Goal: Task Accomplishment & Management: Manage account settings

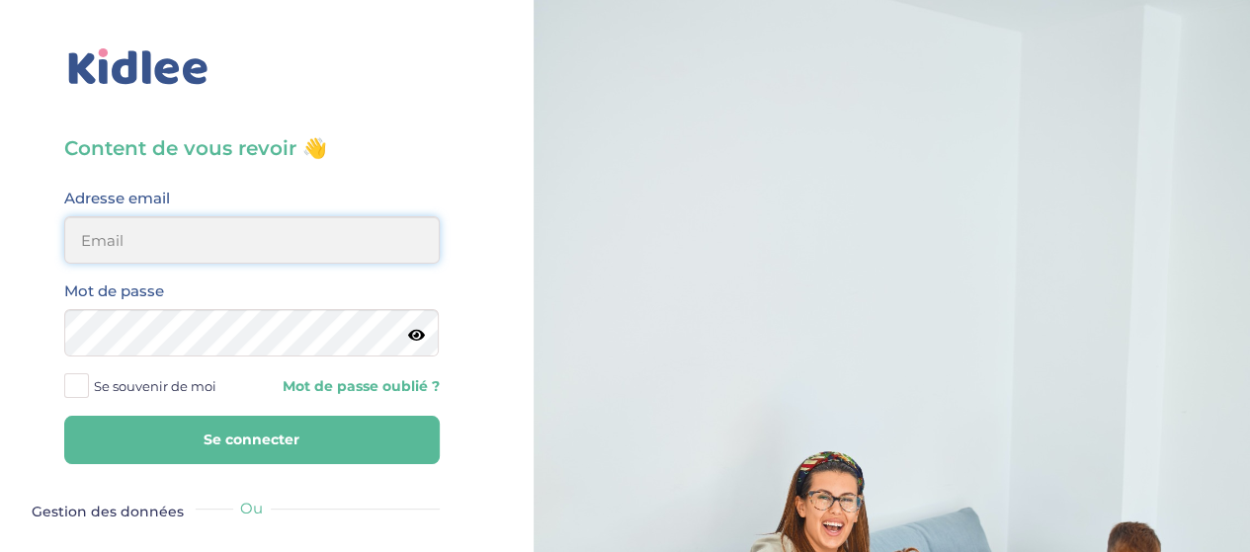
type input "sophie.nauze.petit@gmail.com"
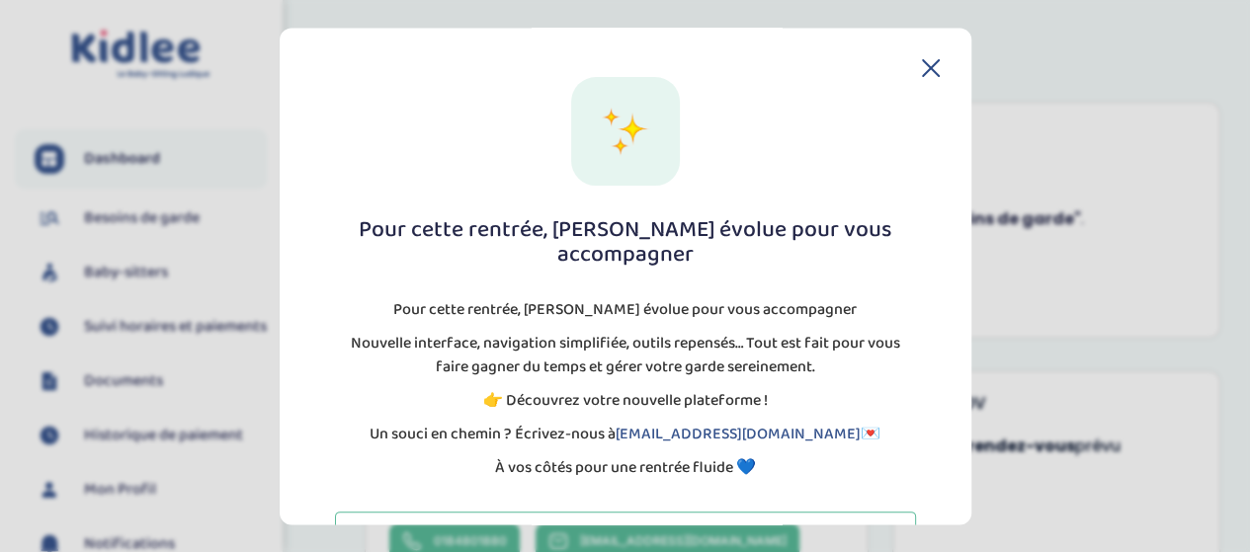
click at [923, 68] on icon at bounding box center [931, 68] width 16 height 16
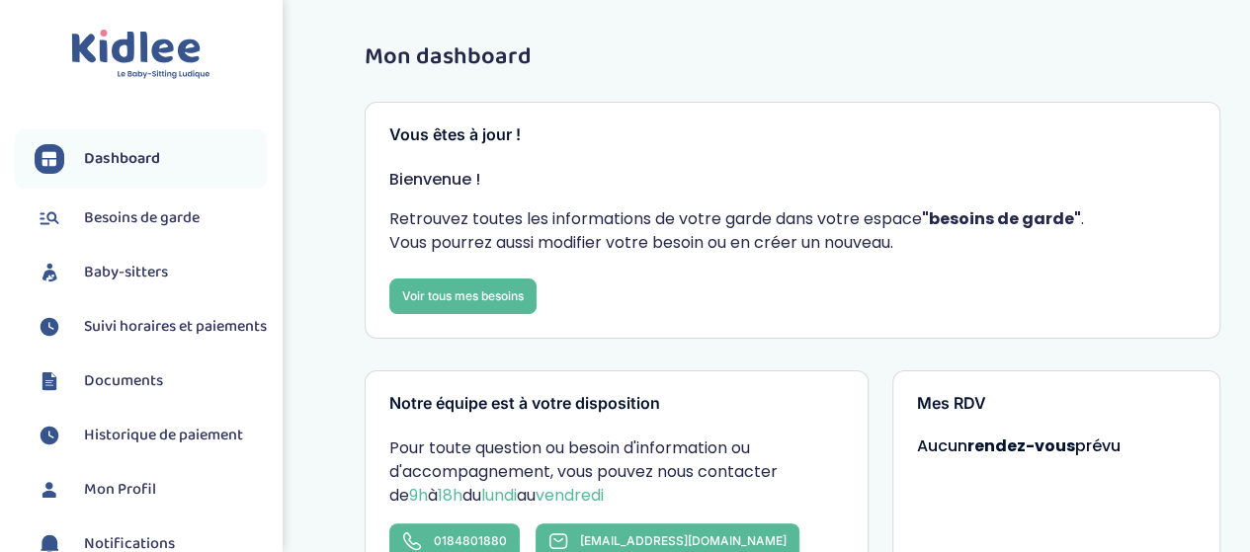
scroll to position [99, 0]
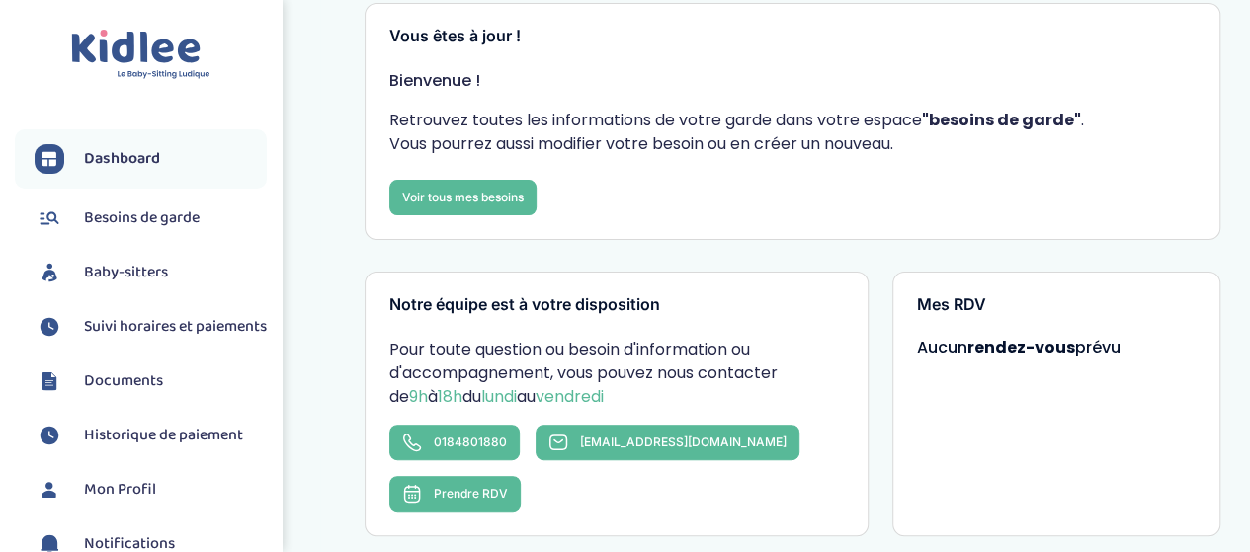
click at [150, 321] on span "Suivi horaires et paiements" at bounding box center [175, 327] width 183 height 24
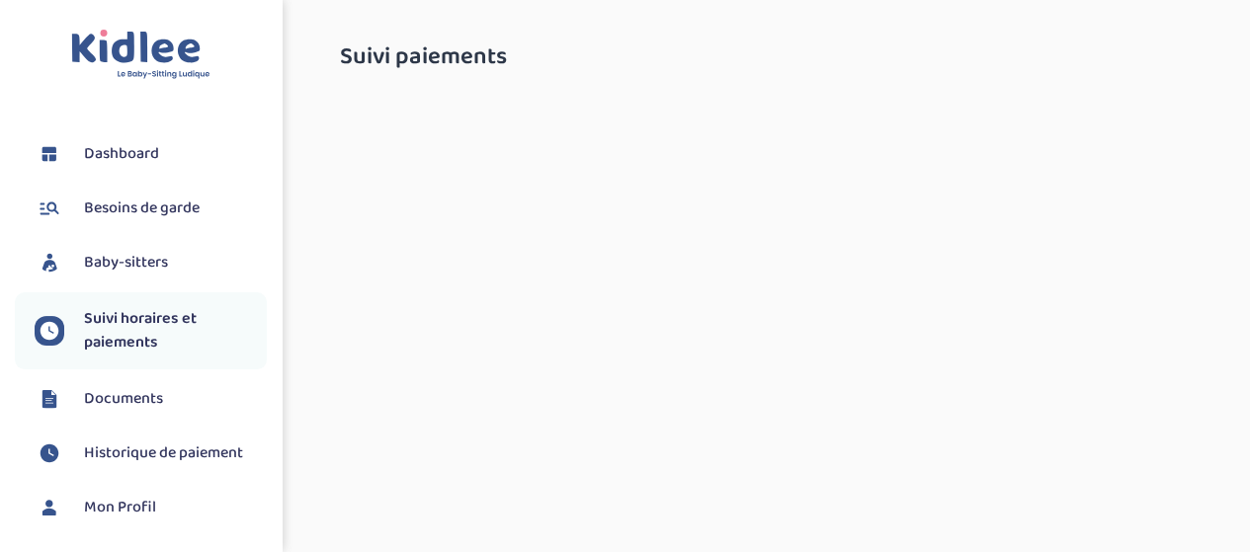
select select "septembre 2025"
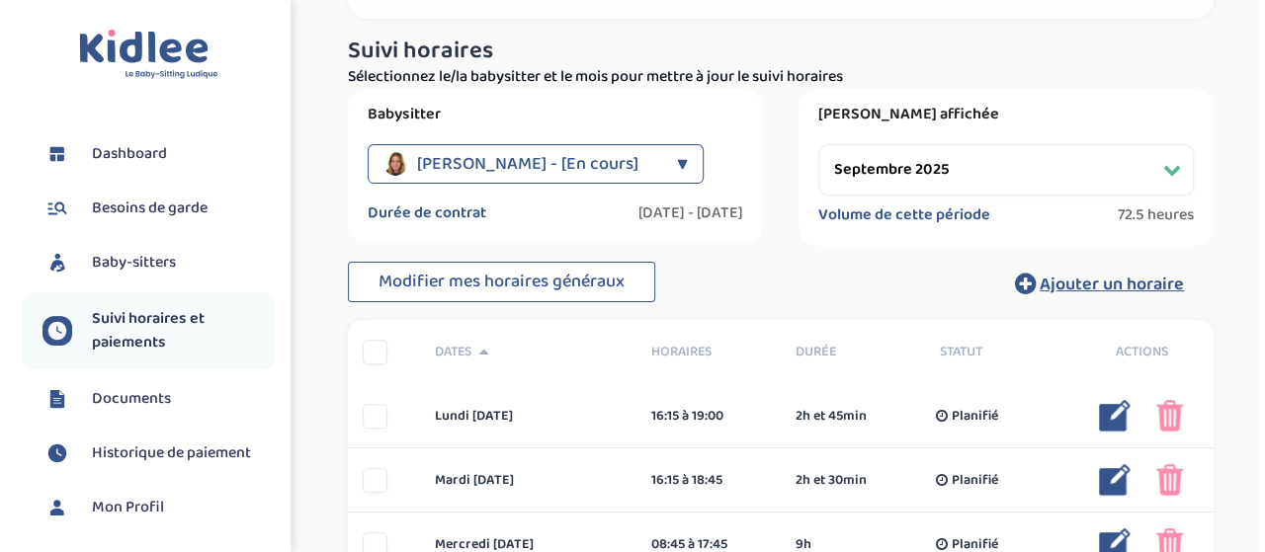
scroll to position [198, 0]
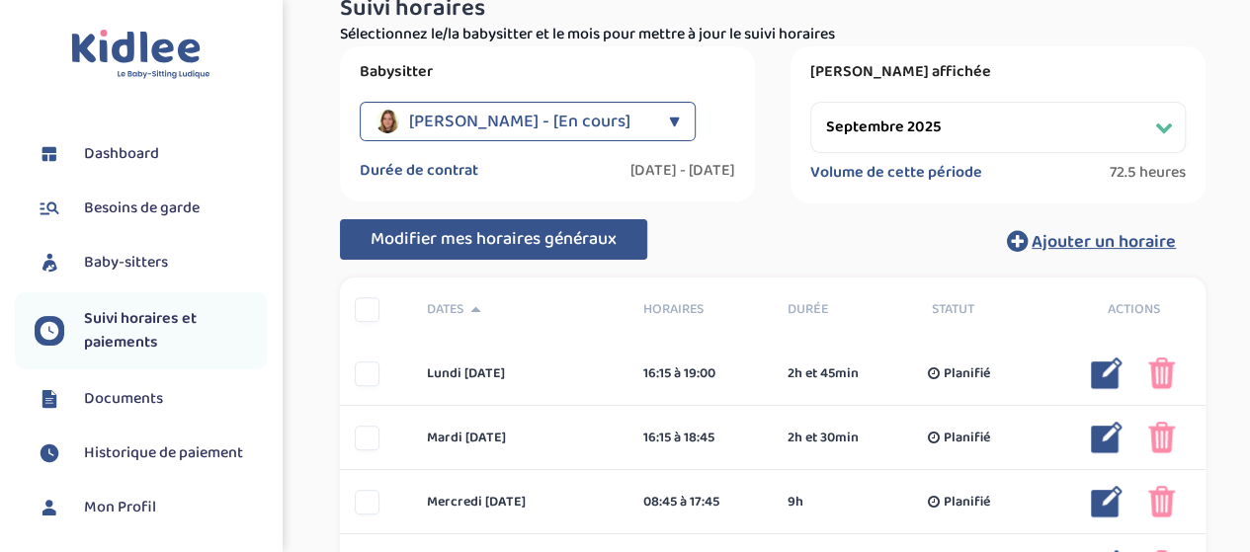
click at [427, 234] on span "Modifier mes horaires généraux" at bounding box center [494, 239] width 246 height 28
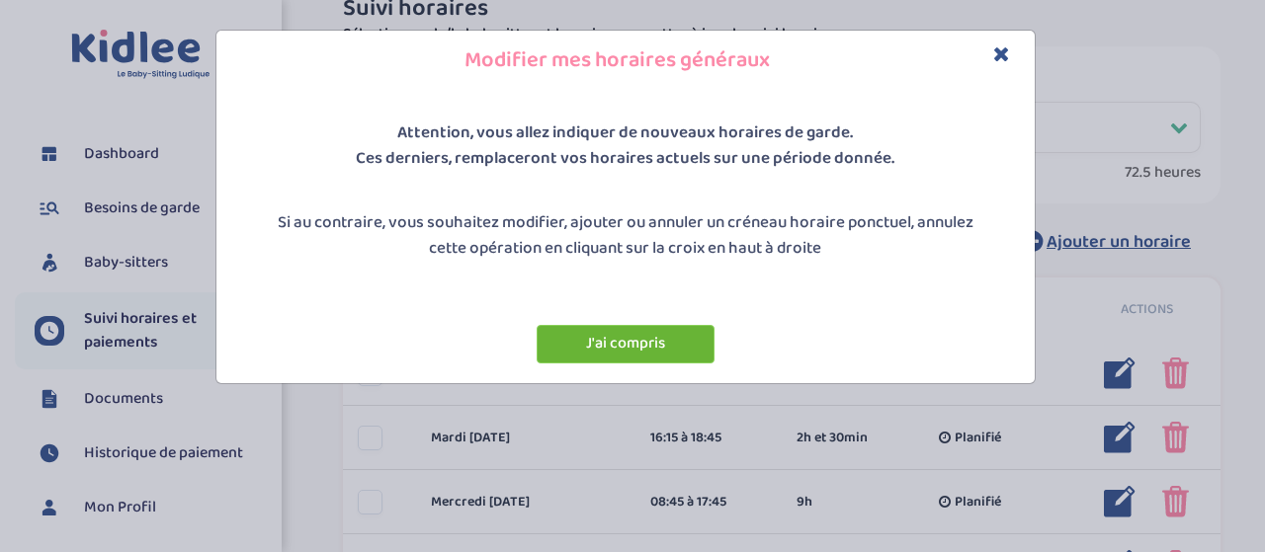
click at [612, 343] on button "J'ai compris" at bounding box center [625, 344] width 178 height 39
select select "2"
select select "3"
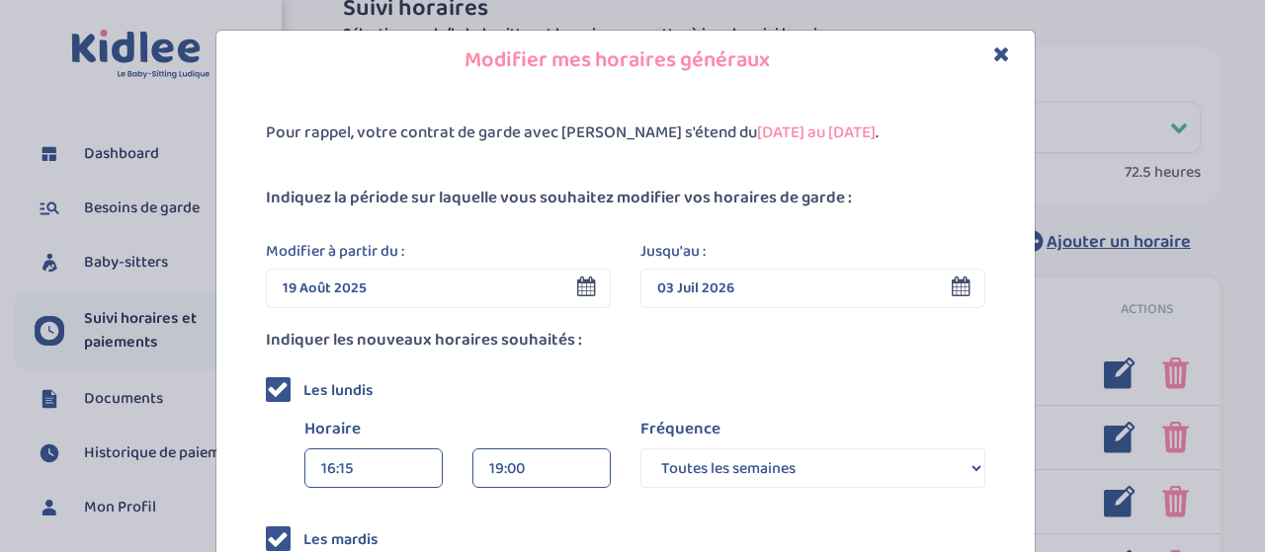
click at [584, 289] on icon at bounding box center [586, 287] width 19 height 20
click at [387, 293] on input "19 Août 2025" at bounding box center [438, 289] width 345 height 40
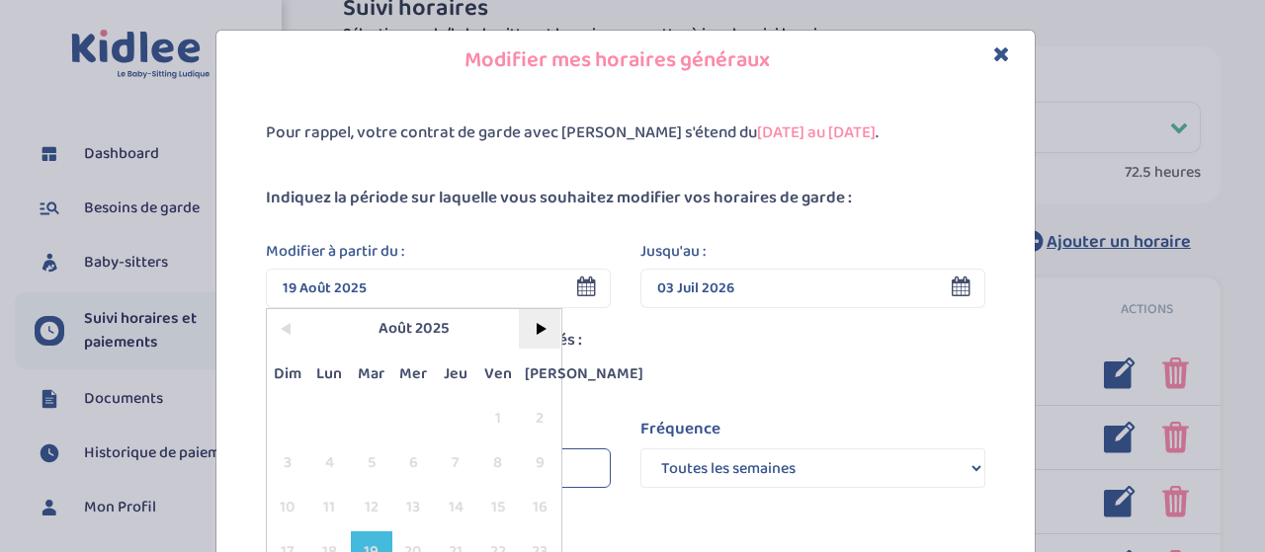
click at [528, 325] on span ">" at bounding box center [540, 329] width 42 height 40
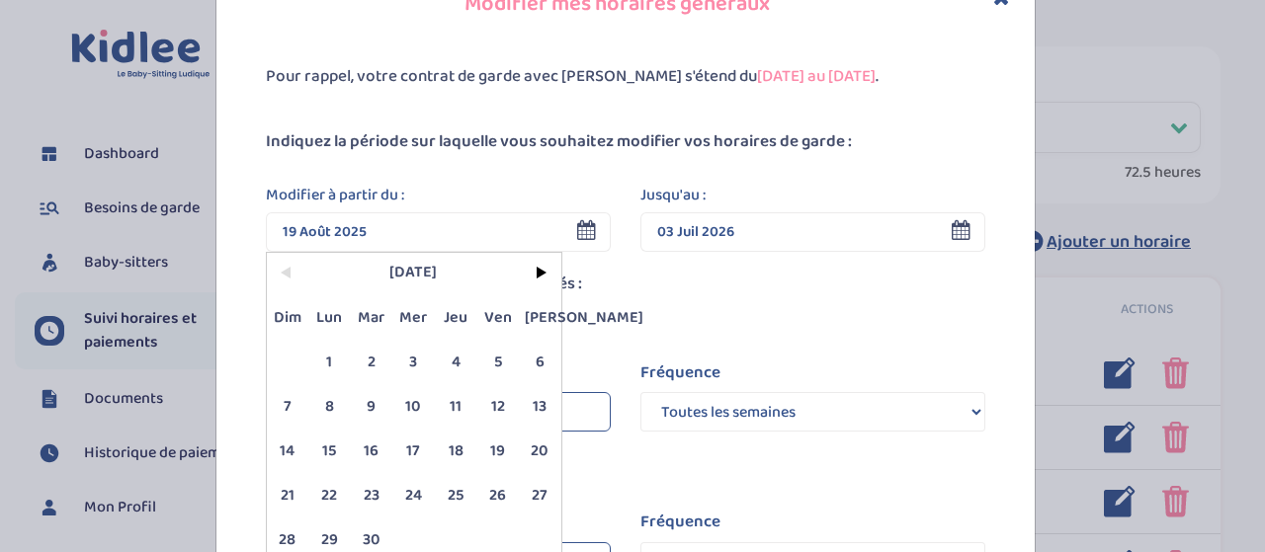
scroll to position [99, 0]
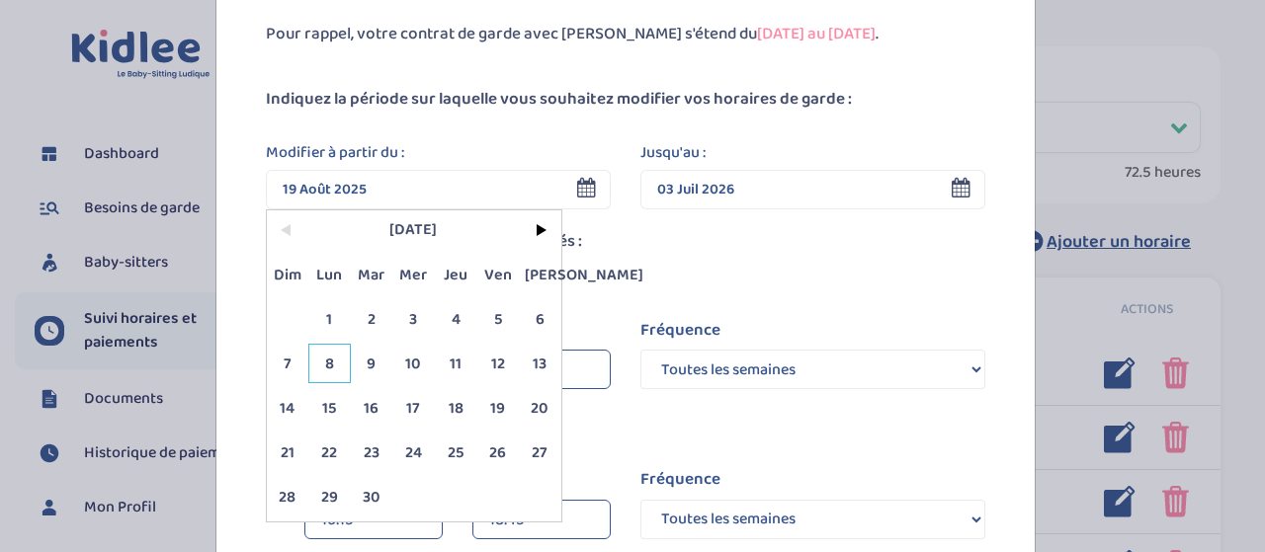
click at [323, 369] on span "8" at bounding box center [329, 364] width 42 height 40
type input "08 Sep 2025"
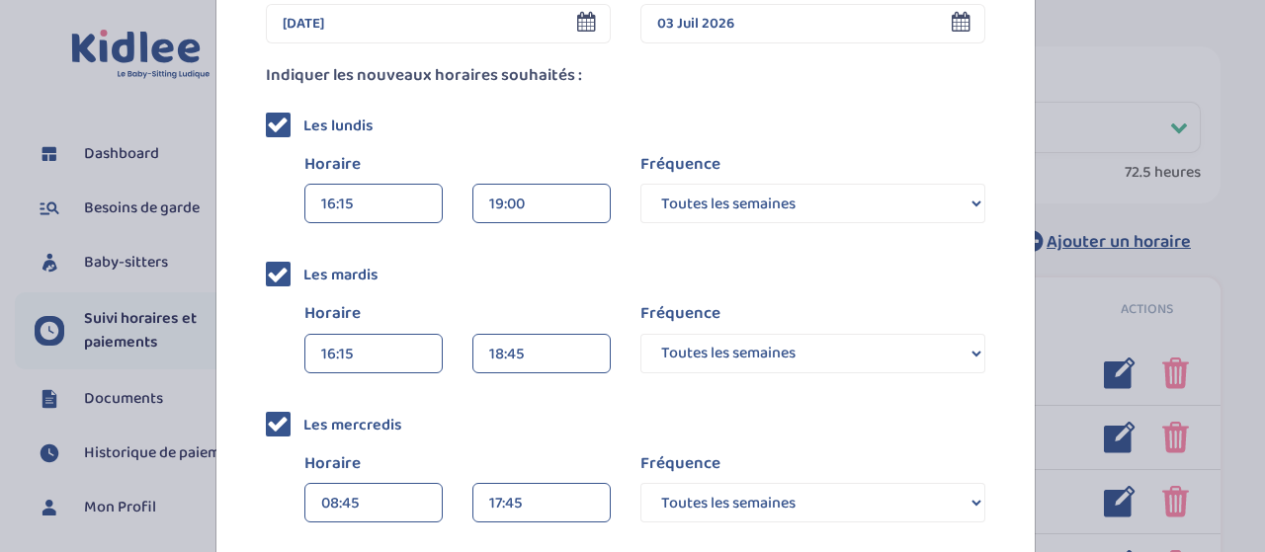
scroll to position [296, 0]
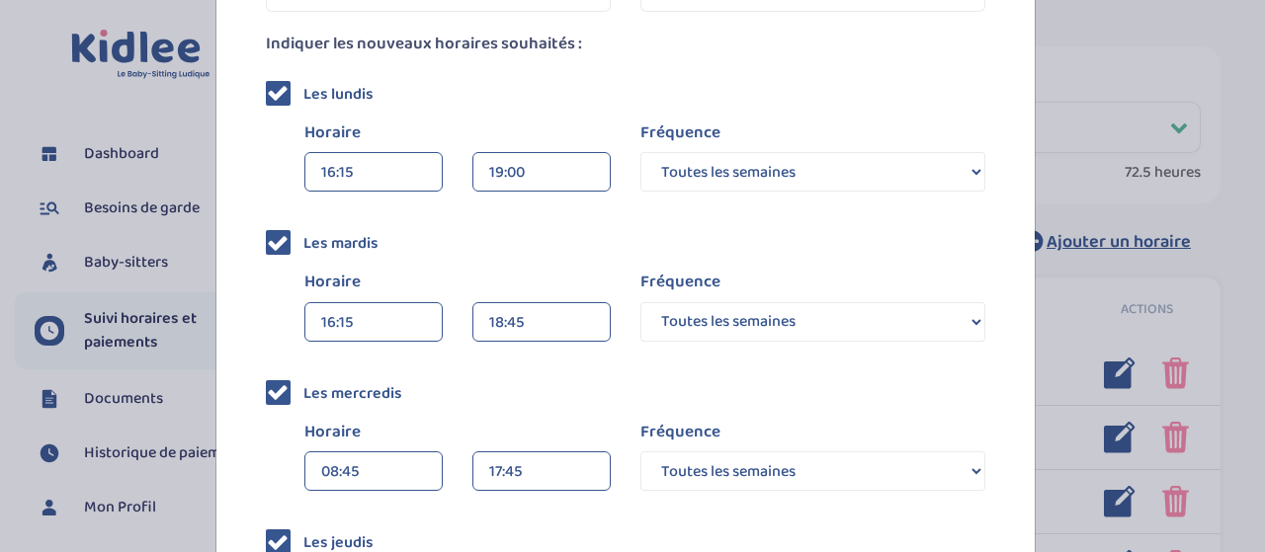
click at [489, 475] on div "17:45" at bounding box center [541, 473] width 105 height 40
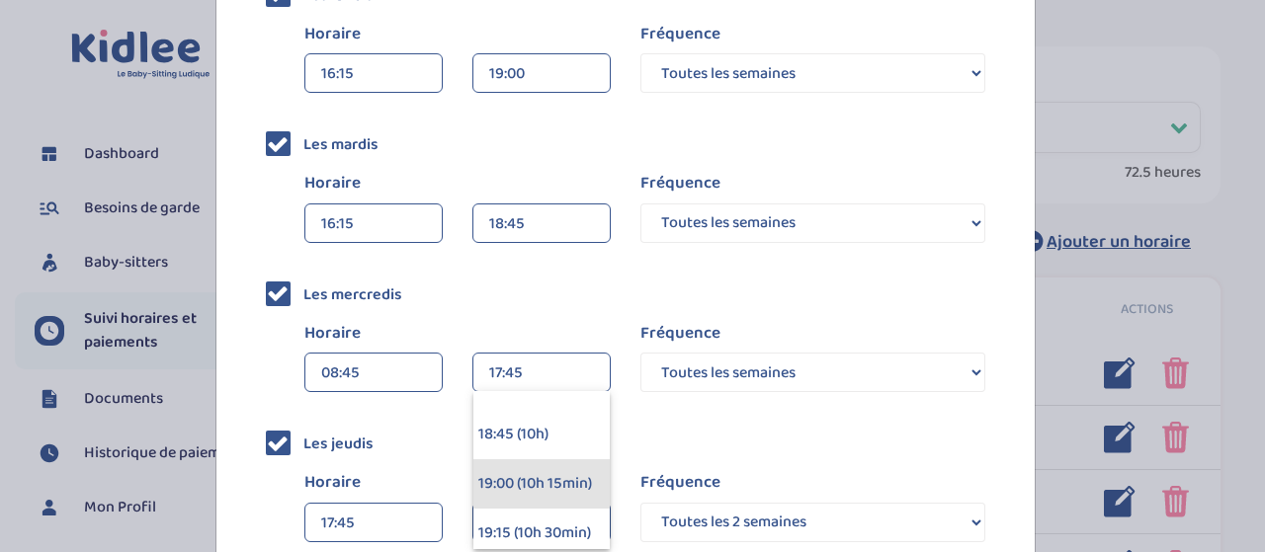
scroll to position [1877, 0]
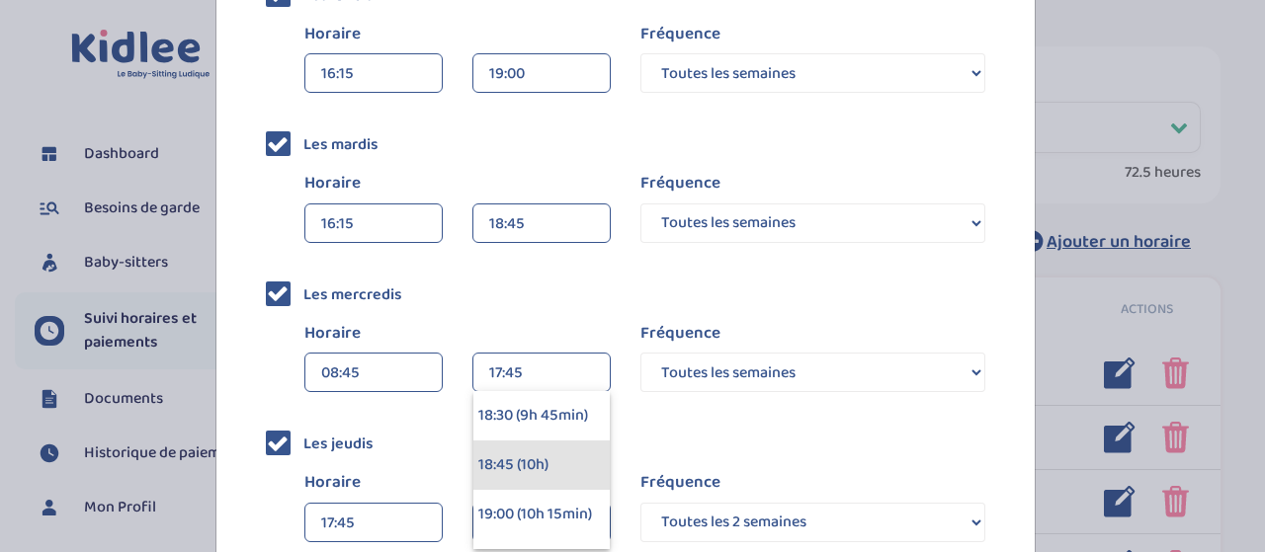
click at [531, 462] on div "18:45 (10h)" at bounding box center [541, 465] width 136 height 49
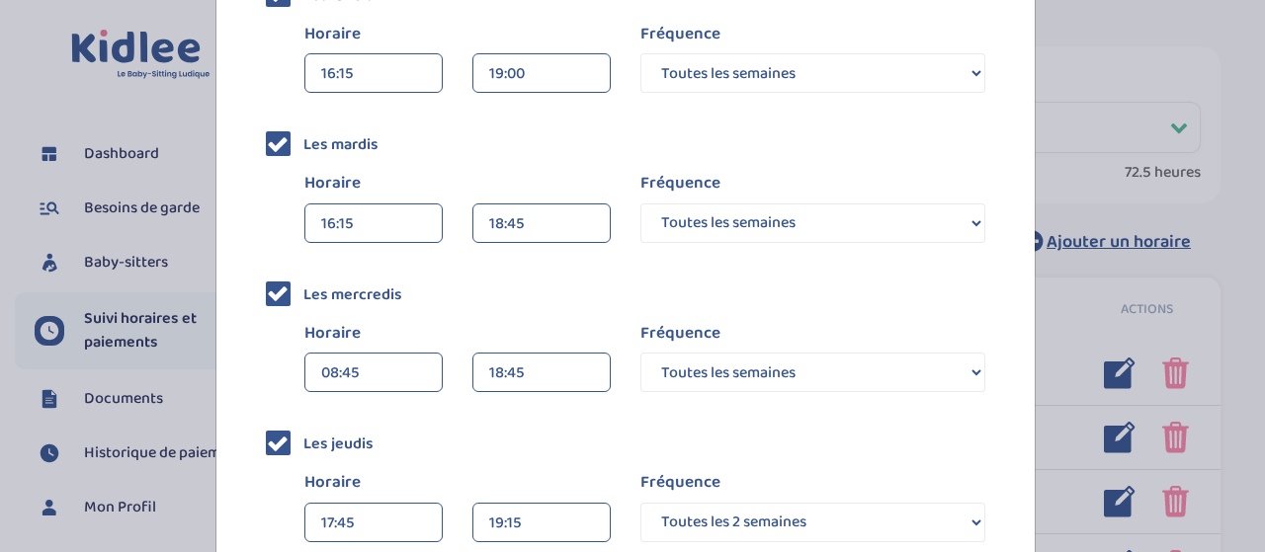
click at [531, 461] on div "Les jeudis Horaire 17:45 00:00 00:15 00:30 00:45 01:00 01:15 01:30 01:45 19:15 …" at bounding box center [625, 487] width 719 height 121
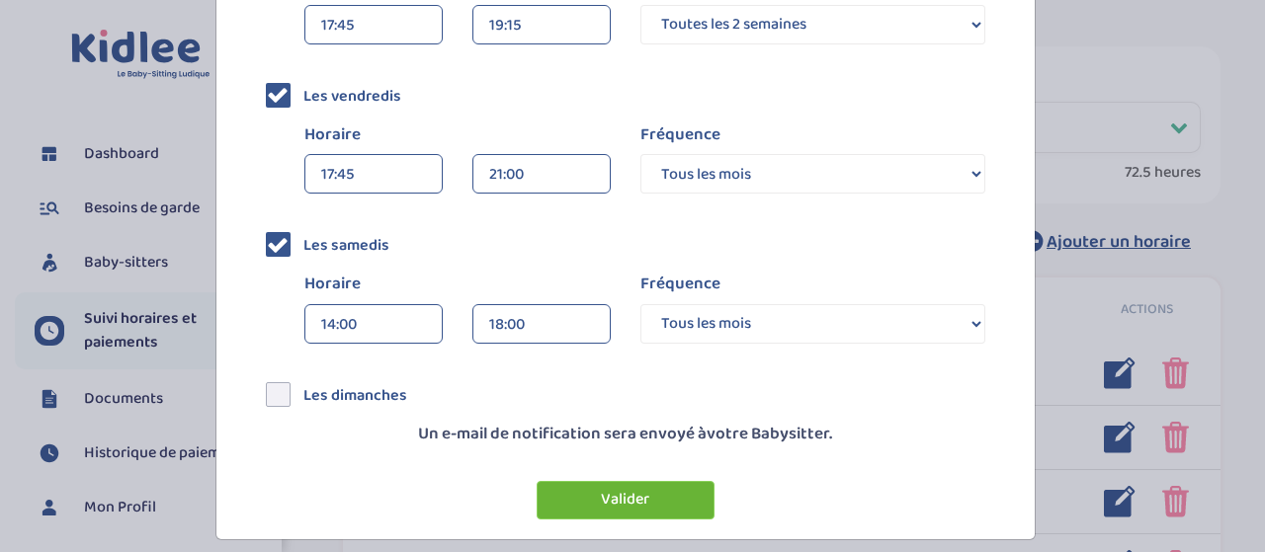
scroll to position [909, 0]
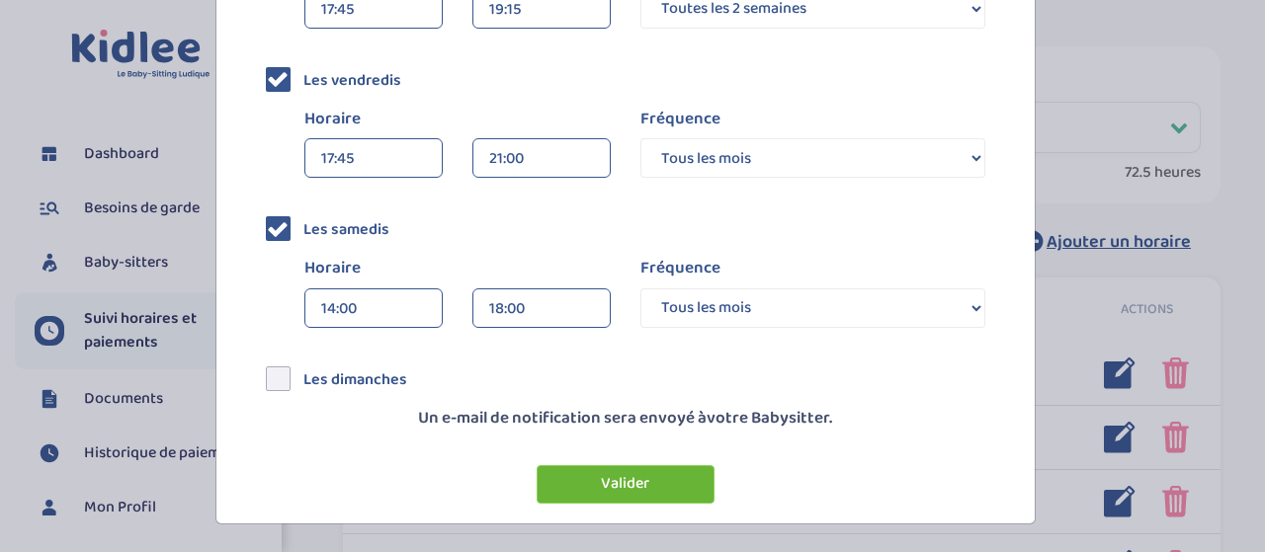
click at [584, 484] on button "Valider" at bounding box center [625, 484] width 178 height 39
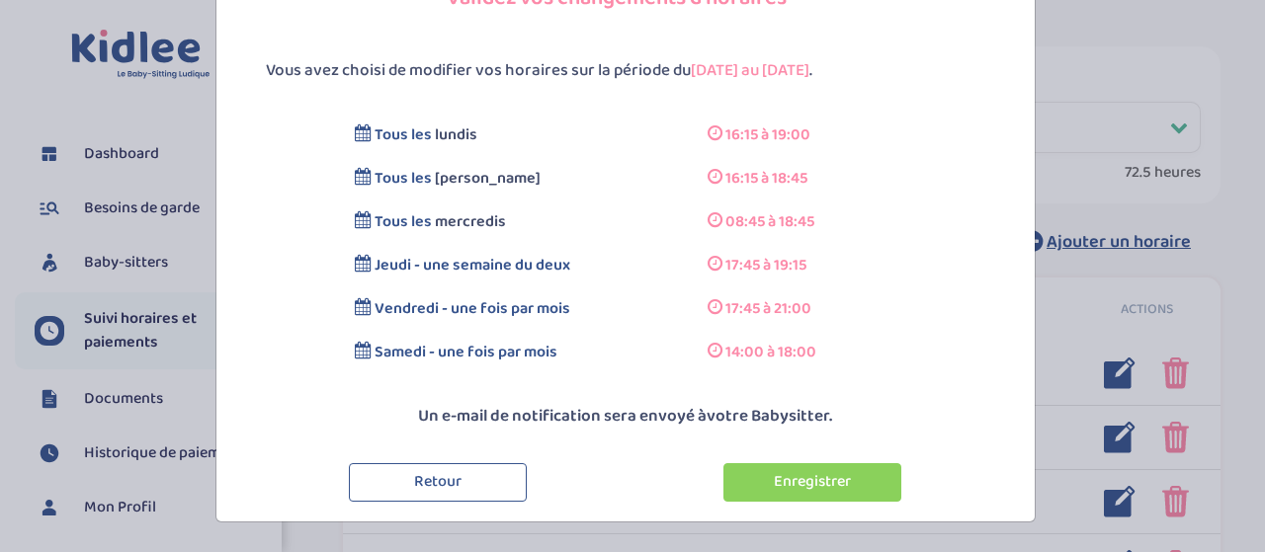
scroll to position [60, 0]
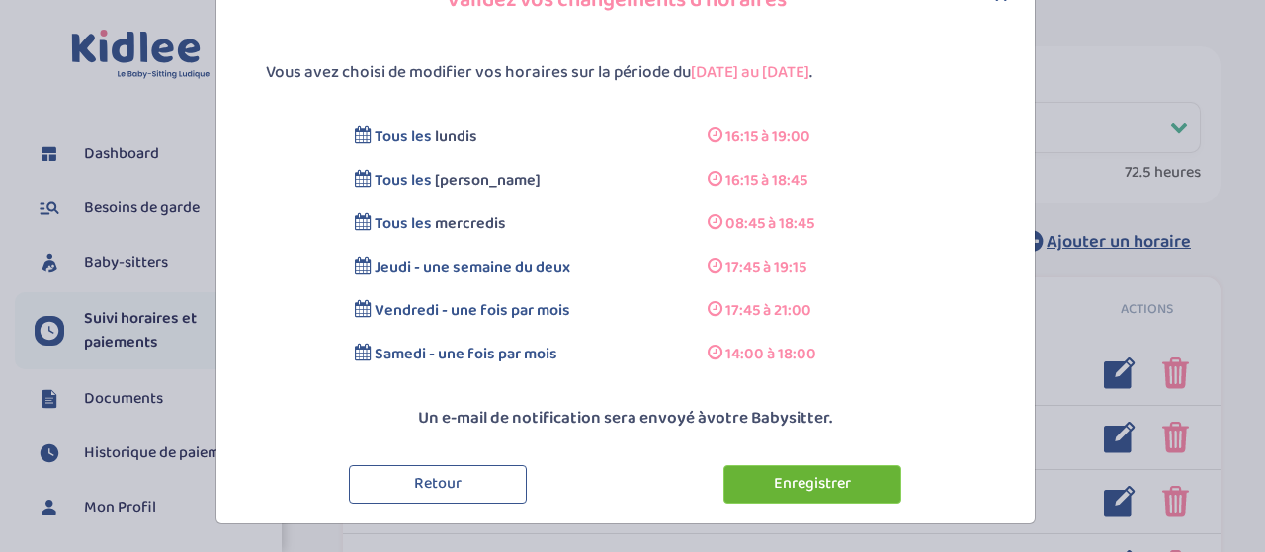
click at [808, 479] on button "Enregistrer" at bounding box center [812, 484] width 178 height 39
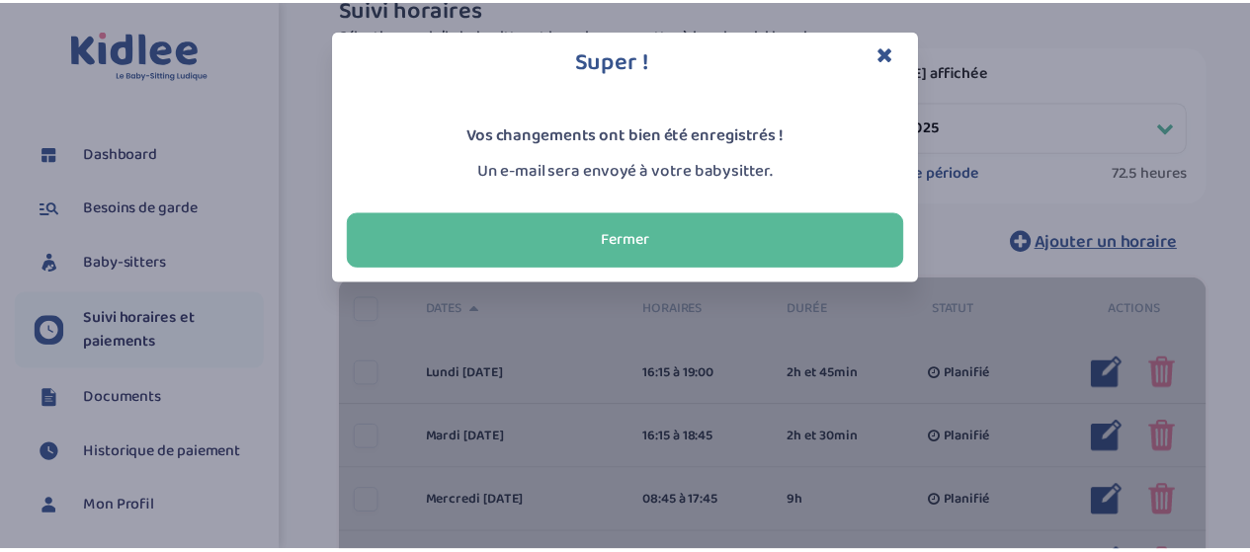
scroll to position [0, 0]
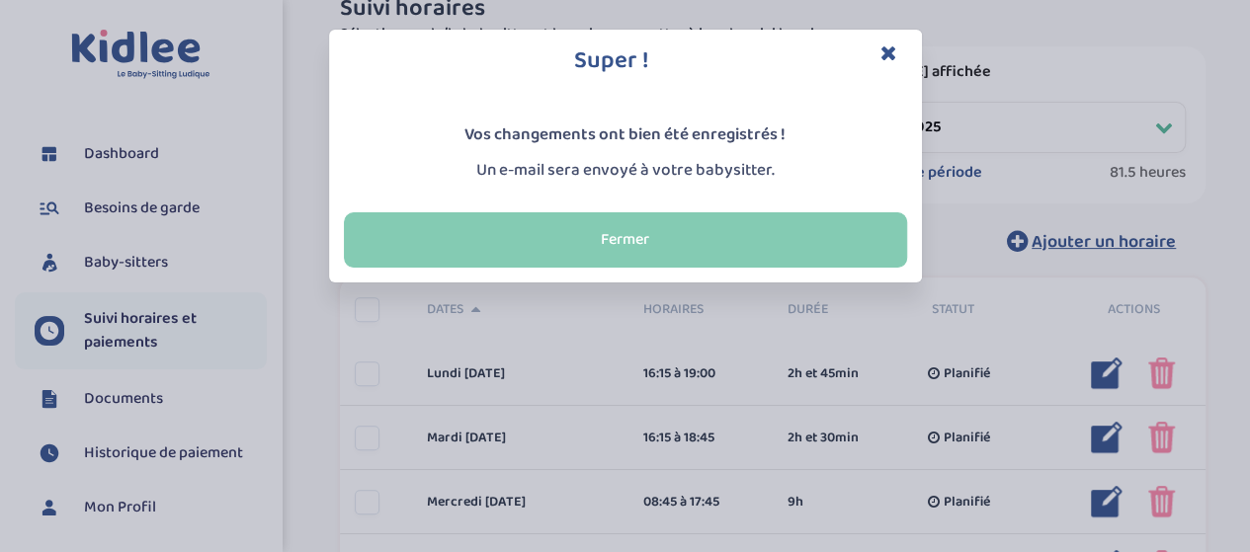
click at [589, 230] on button "Fermer" at bounding box center [625, 239] width 563 height 55
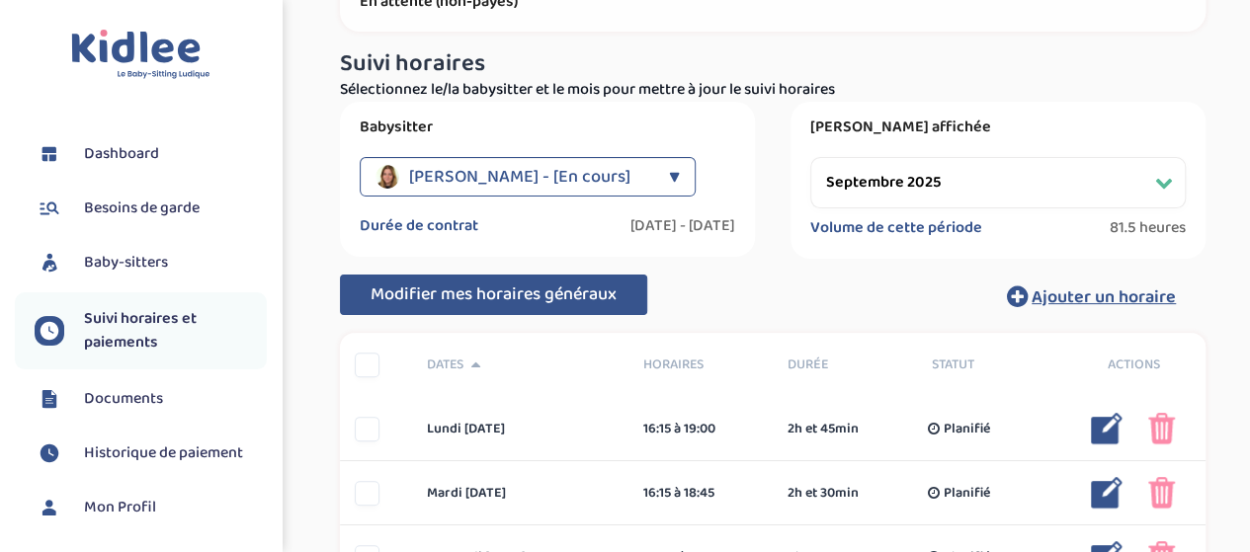
scroll to position [99, 0]
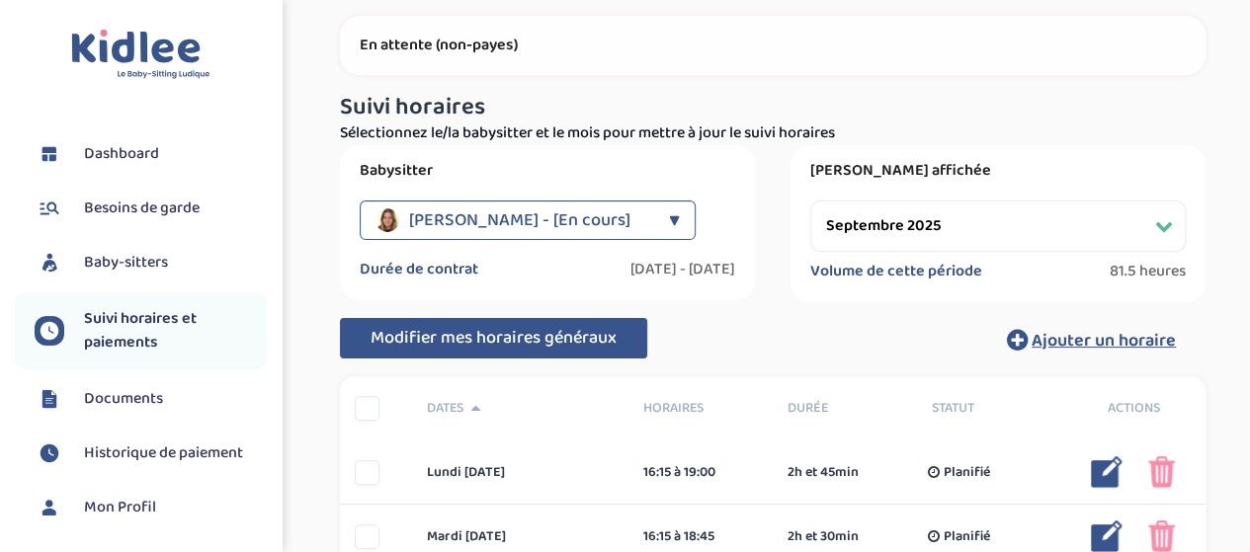
click at [437, 267] on label "Durée de contrat" at bounding box center [419, 270] width 119 height 20
click at [498, 221] on span "sarrazin blanche - [En cours]" at bounding box center [519, 221] width 221 height 40
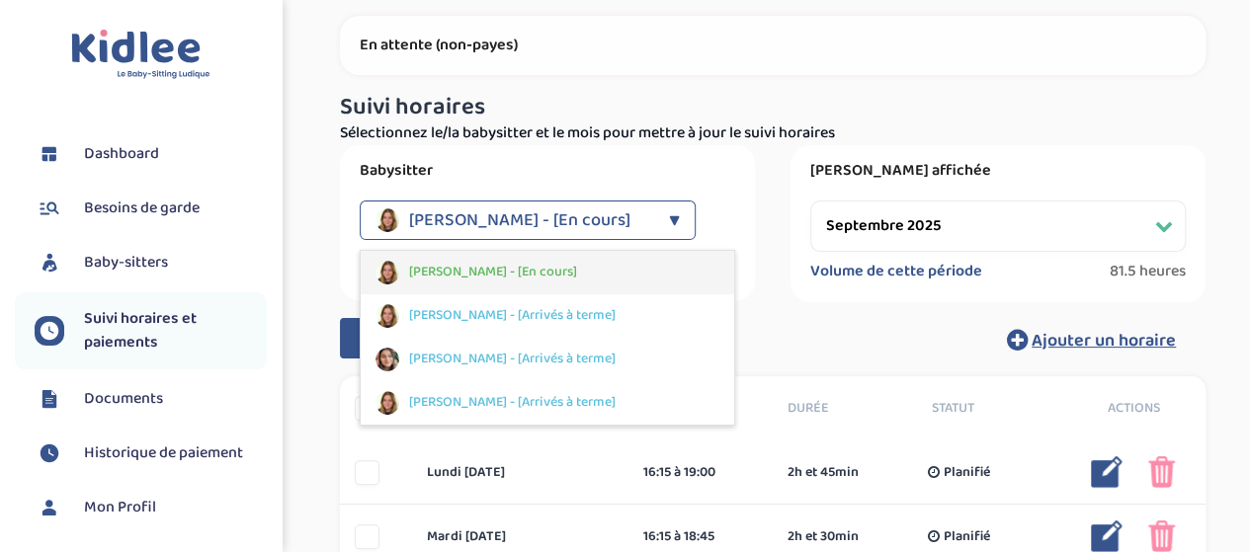
click at [504, 264] on span "sarrazin blanche - [En cours]" at bounding box center [493, 272] width 168 height 21
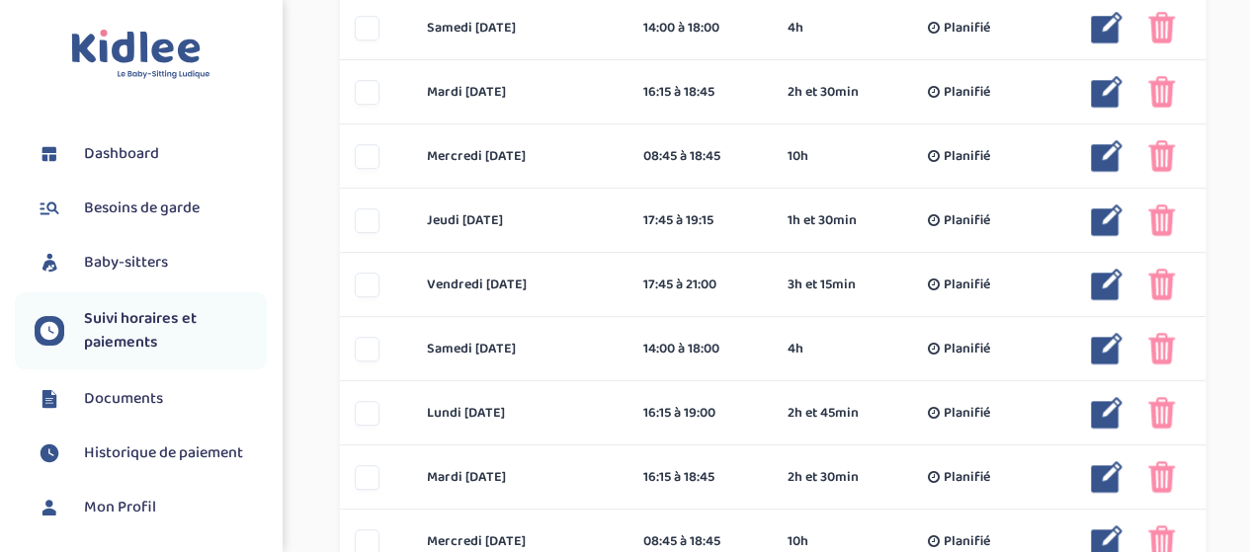
scroll to position [857, 0]
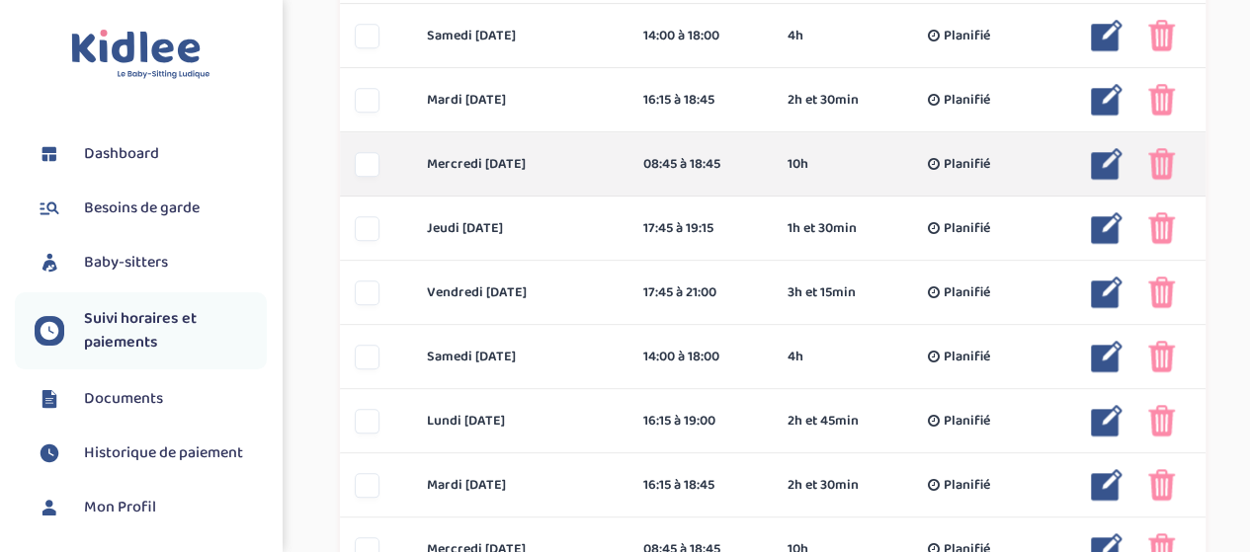
click at [1155, 173] on img at bounding box center [1161, 164] width 27 height 32
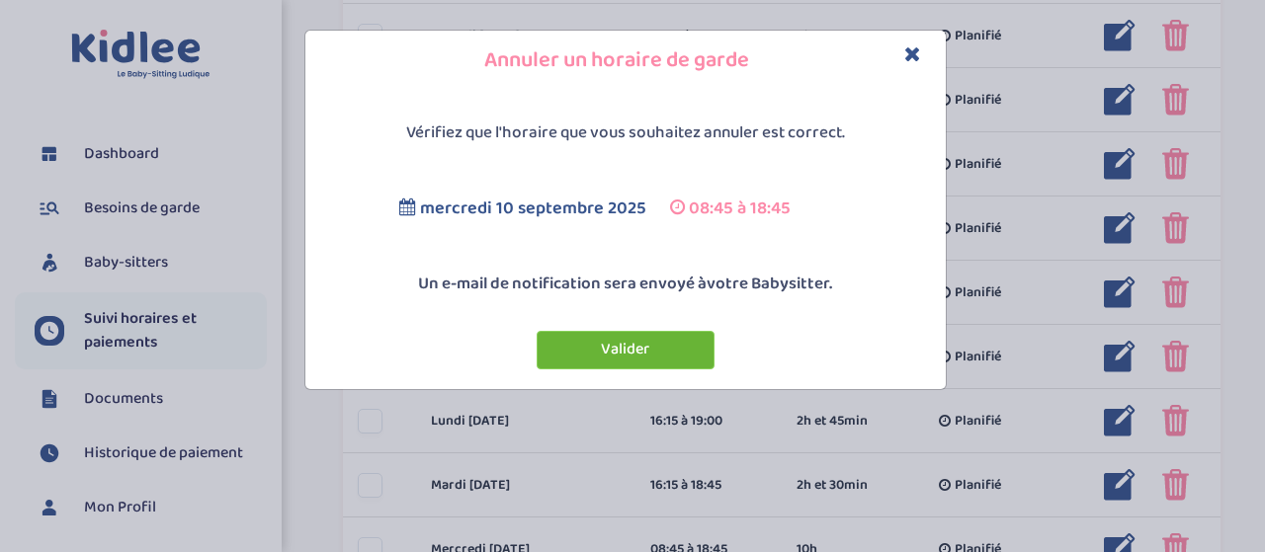
click at [592, 353] on button "Valider" at bounding box center [625, 350] width 178 height 39
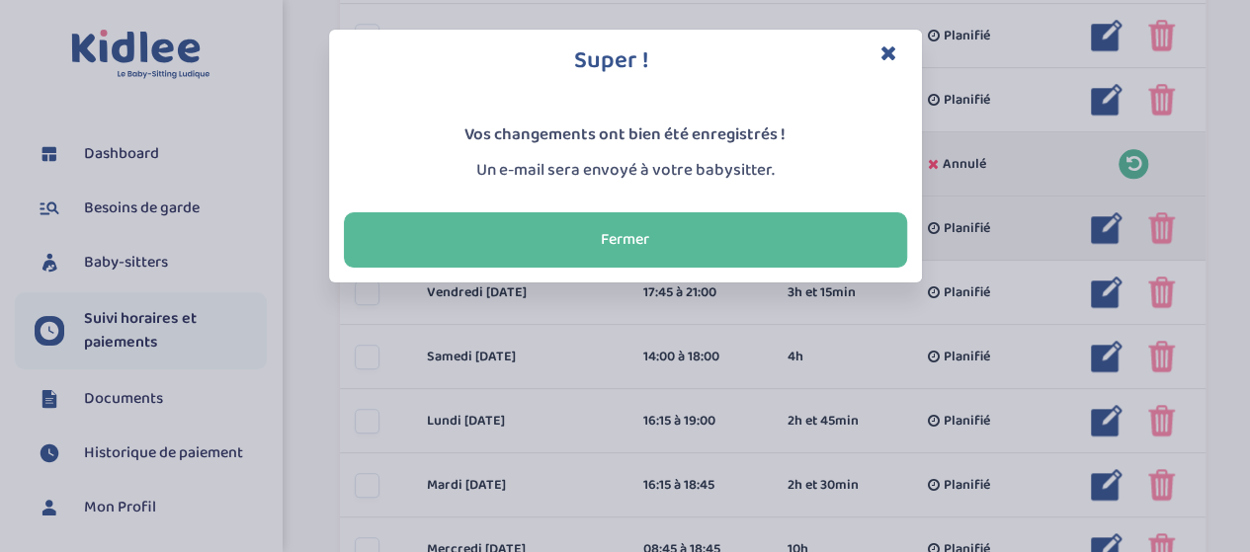
click at [648, 247] on button "Fermer" at bounding box center [625, 239] width 563 height 55
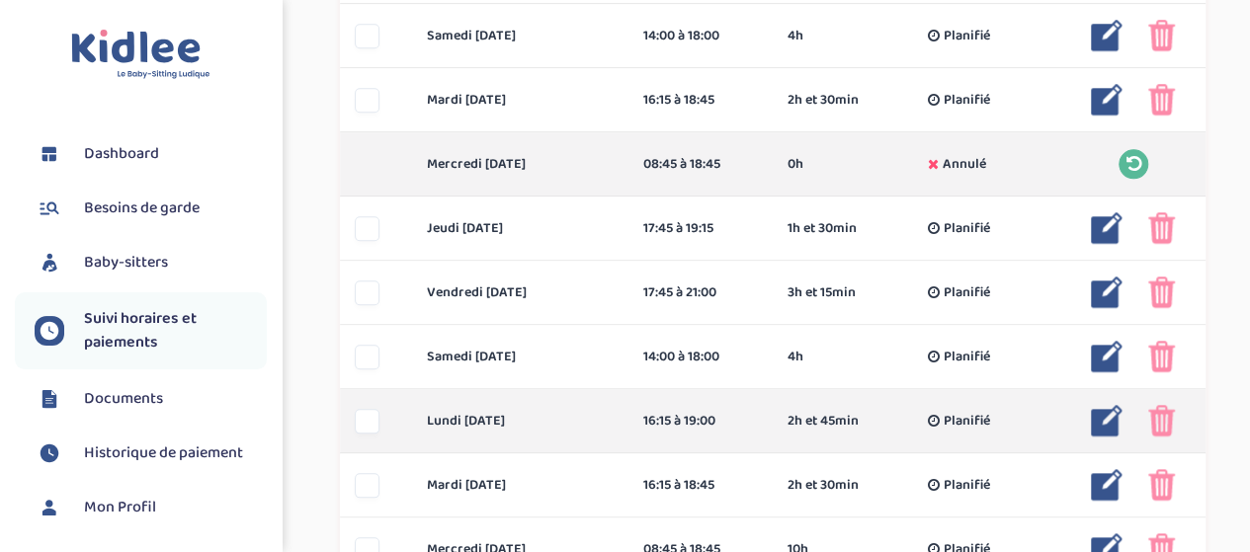
click at [1106, 428] on img at bounding box center [1107, 421] width 32 height 32
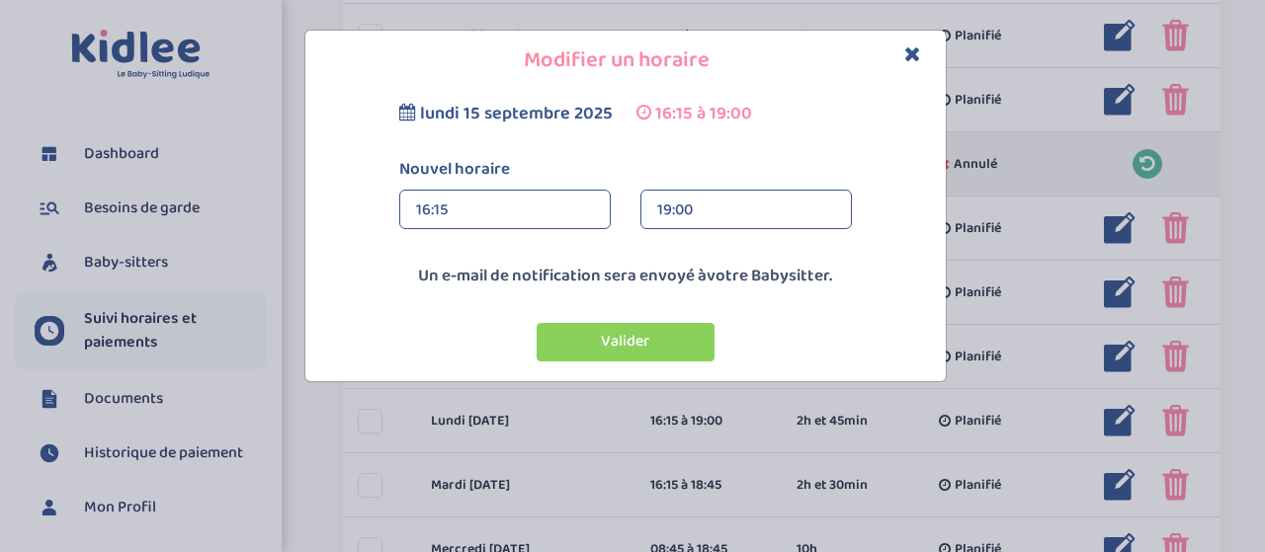
click at [721, 216] on div "19:00" at bounding box center [746, 211] width 178 height 40
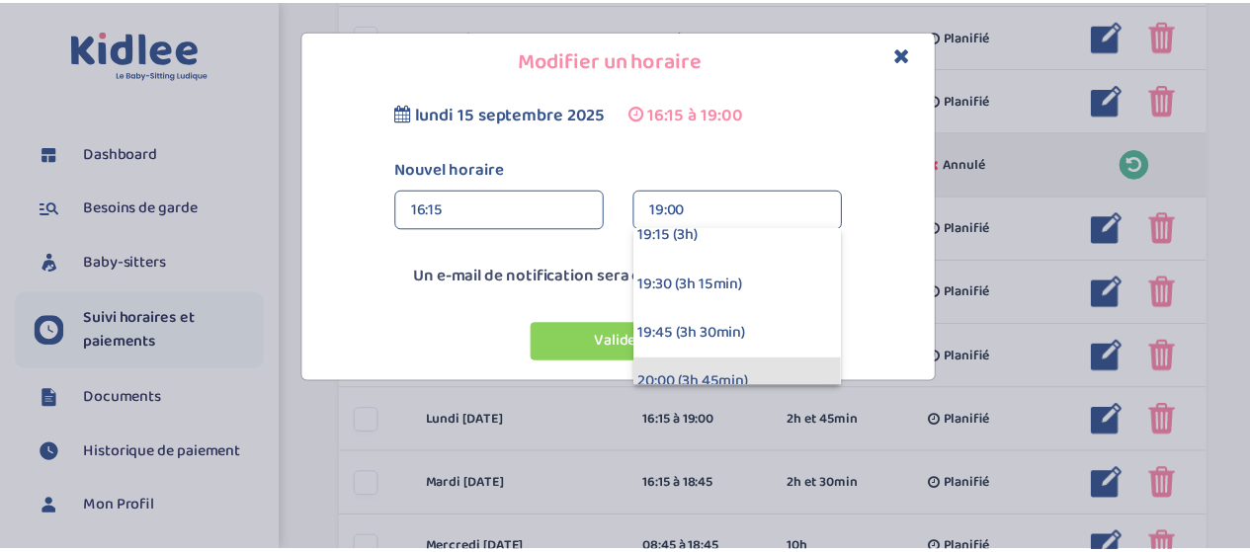
scroll to position [593, 0]
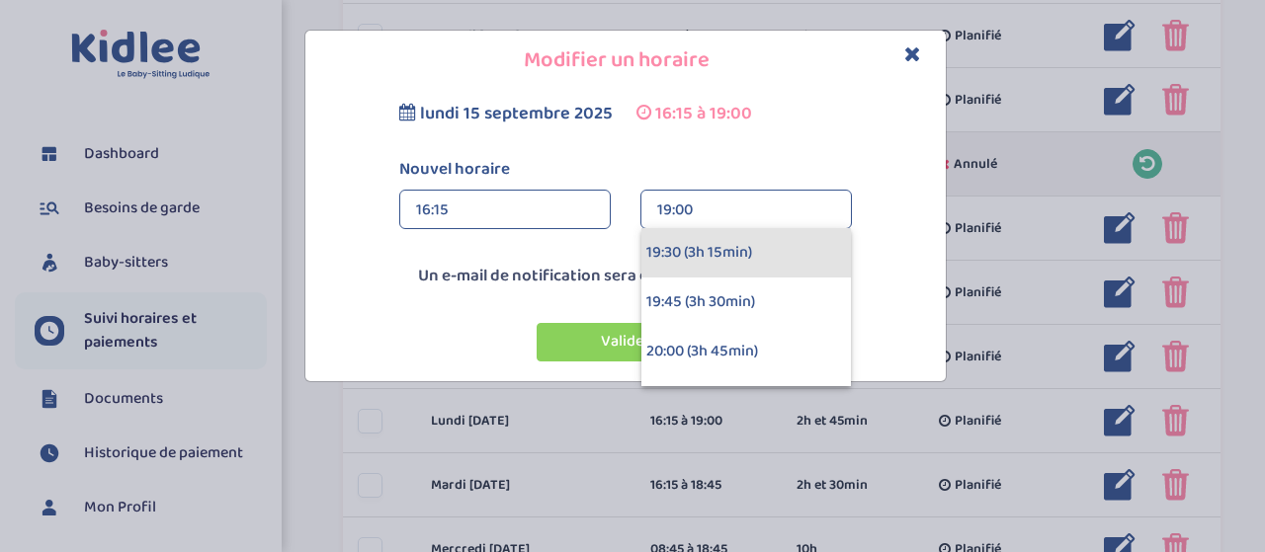
click at [727, 252] on div "19:30 (3h 15min)" at bounding box center [745, 252] width 209 height 49
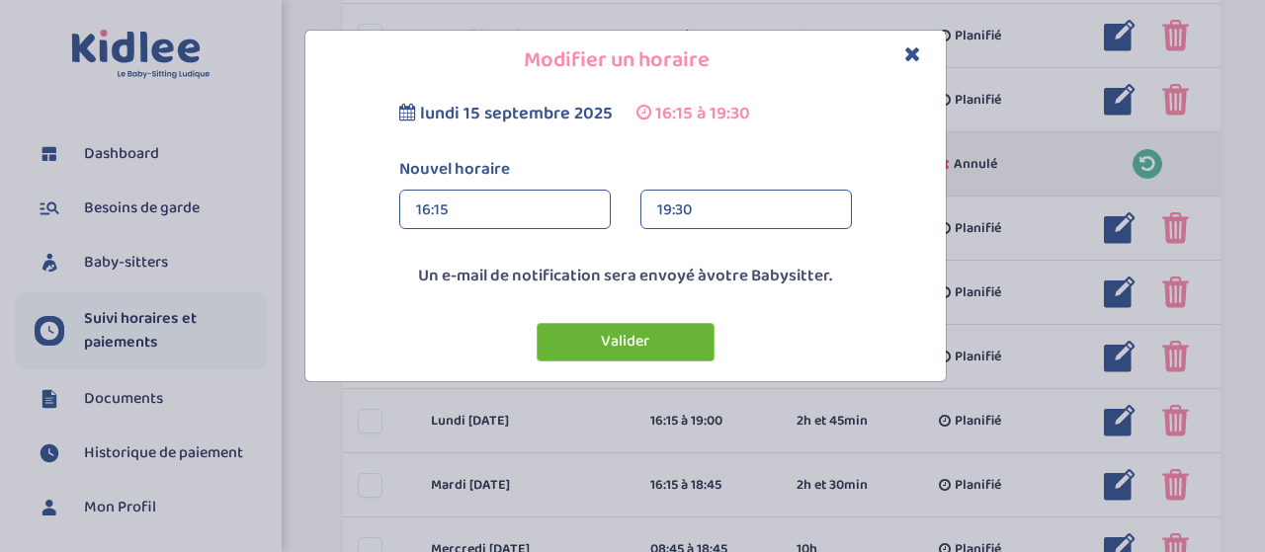
click at [670, 339] on button "Valider" at bounding box center [625, 342] width 178 height 39
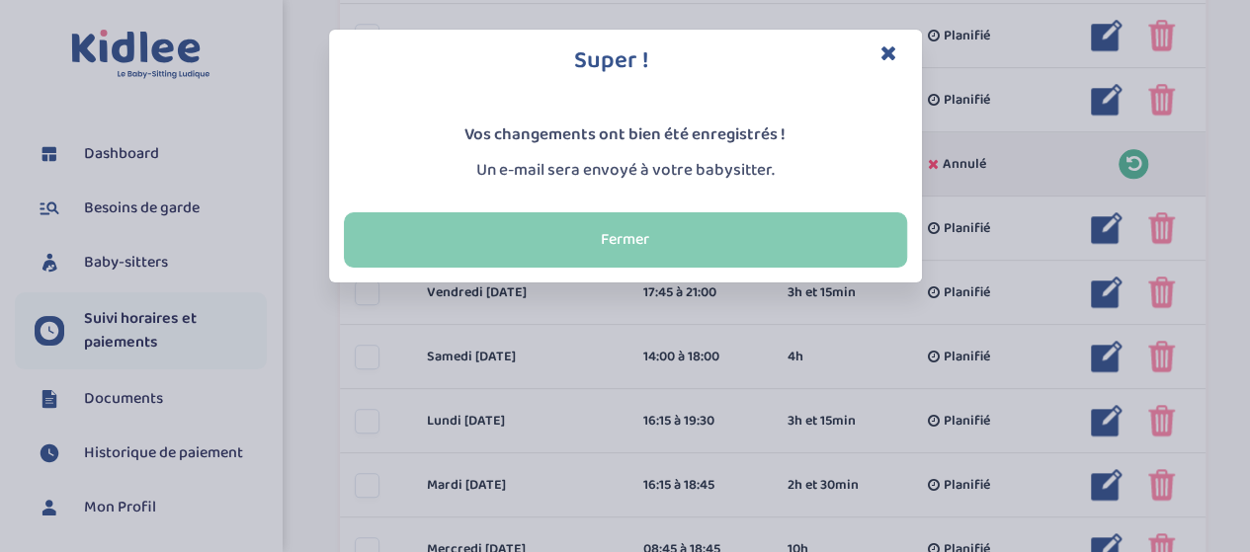
click at [526, 243] on button "Fermer" at bounding box center [625, 239] width 563 height 55
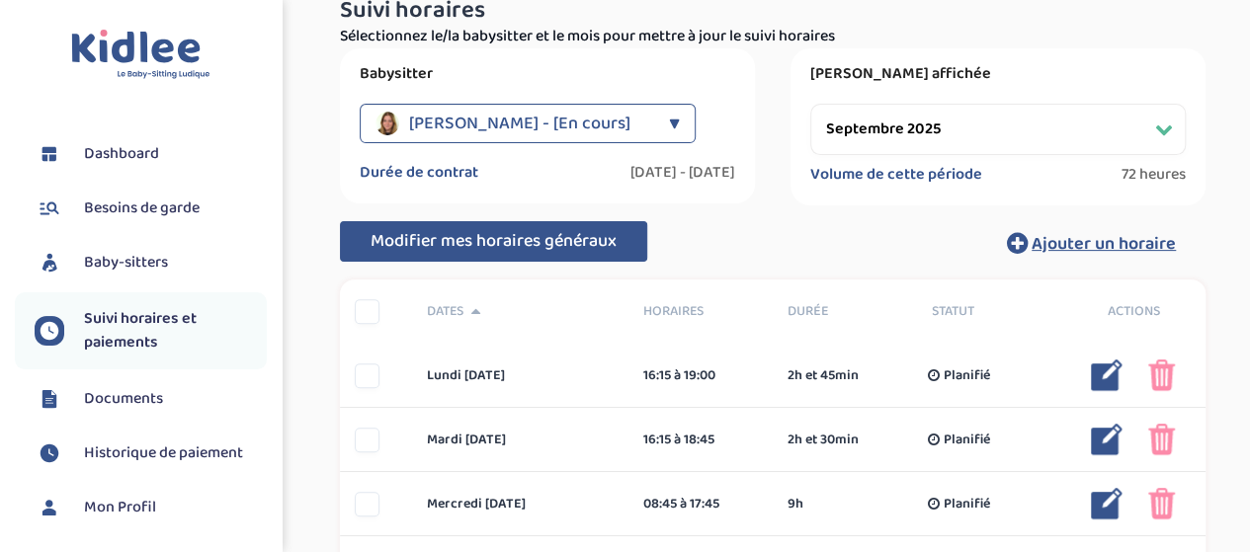
scroll to position [0, 0]
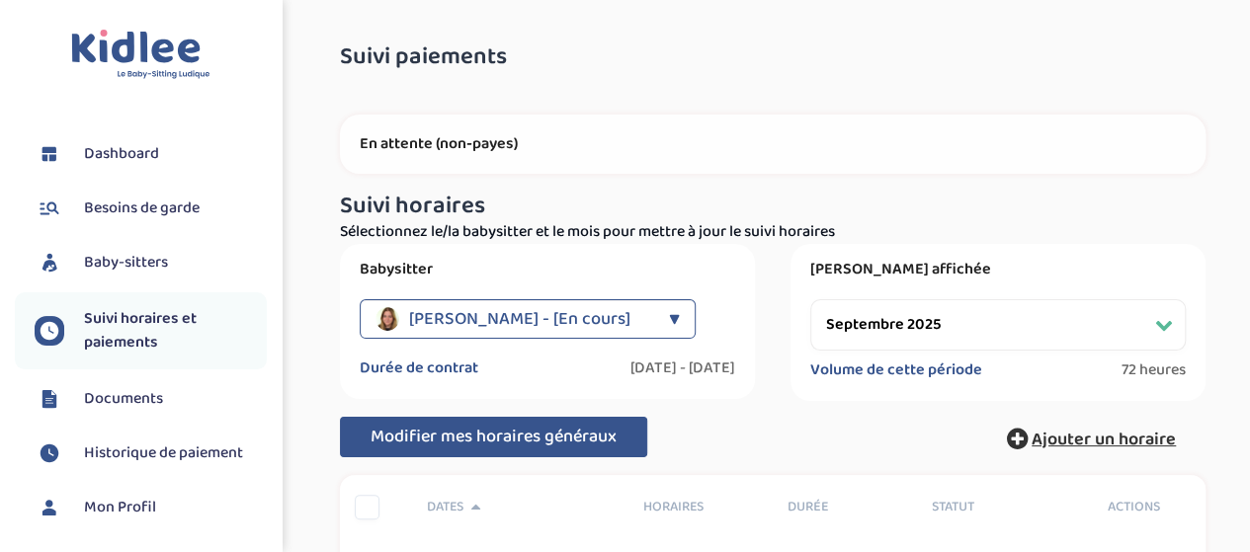
click at [1109, 439] on span "Ajouter un horaire" at bounding box center [1103, 440] width 144 height 28
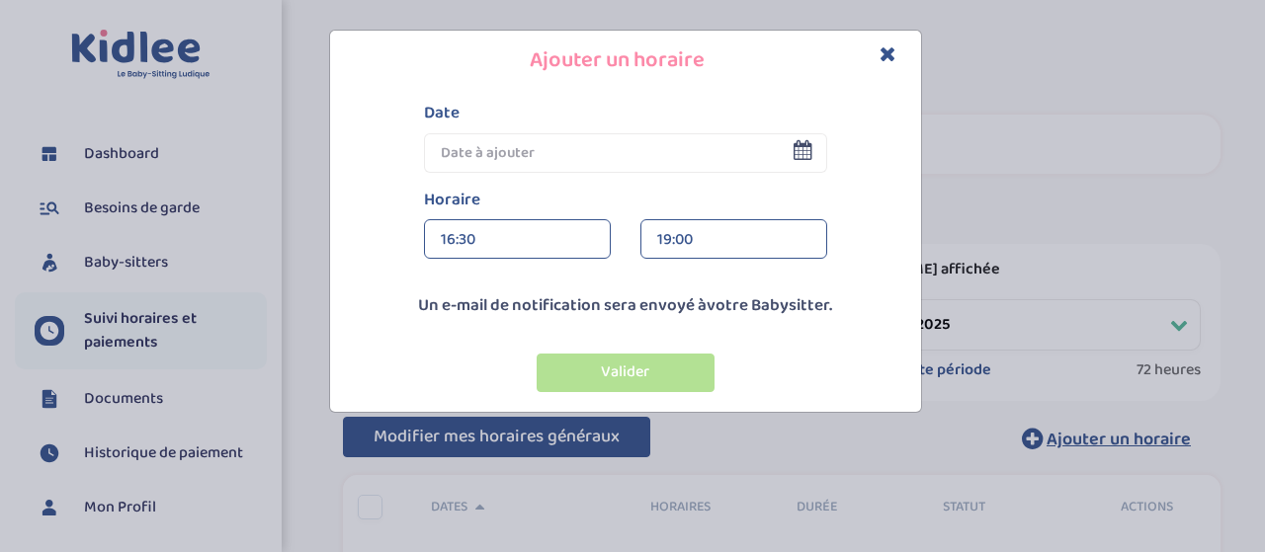
click at [477, 149] on input "text" at bounding box center [625, 153] width 403 height 40
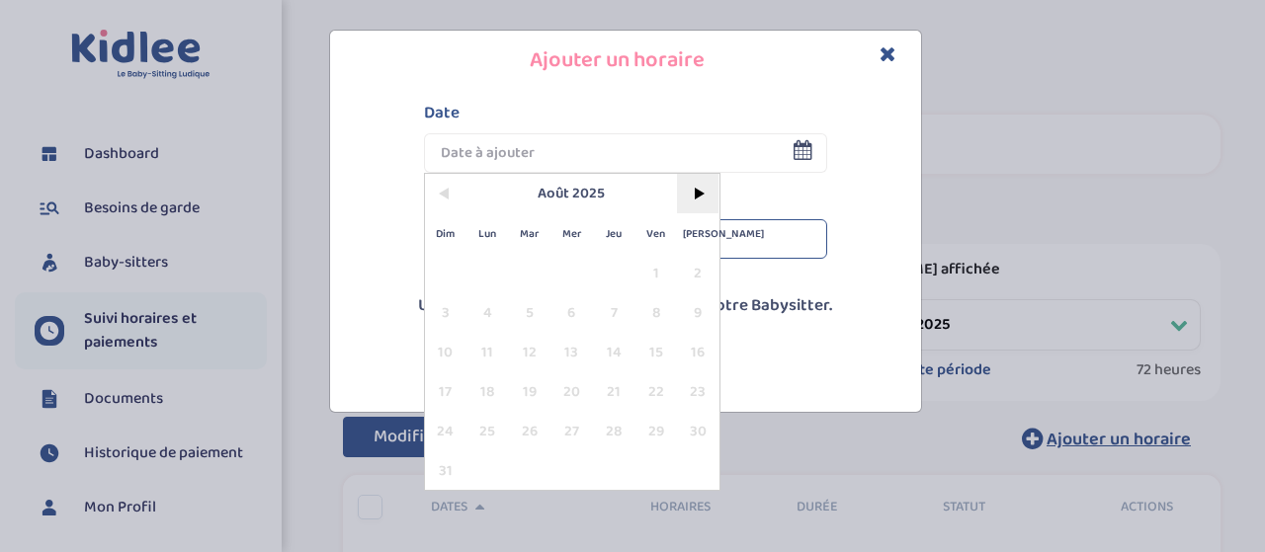
click at [709, 200] on span ">" at bounding box center [698, 194] width 42 height 40
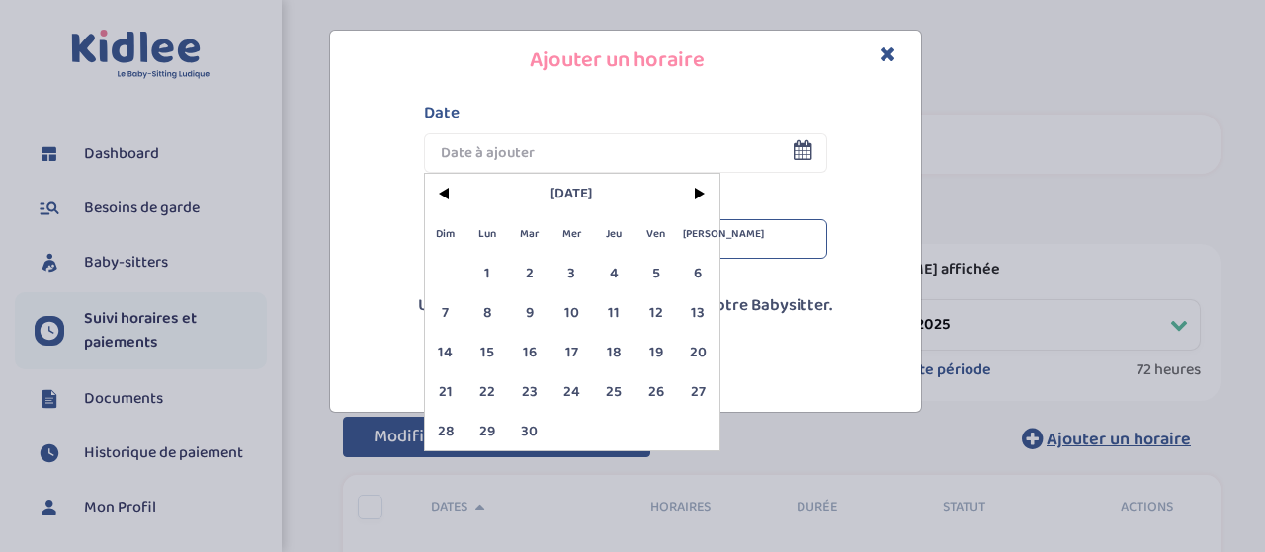
click at [886, 55] on icon "Close" at bounding box center [887, 53] width 17 height 21
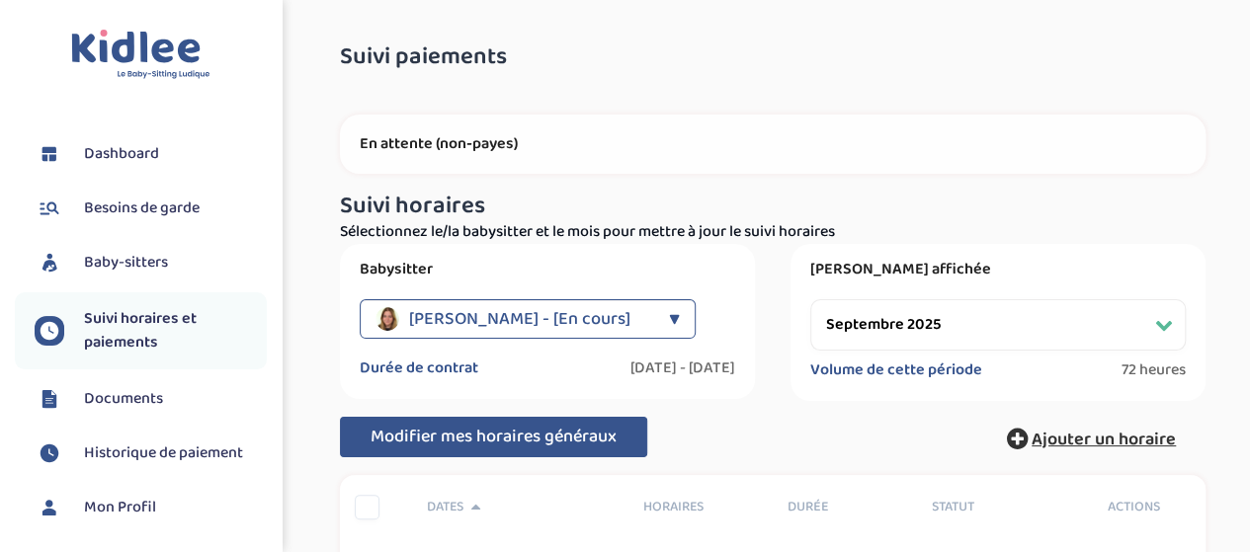
click at [1043, 438] on span "Ajouter un horaire" at bounding box center [1103, 440] width 144 height 28
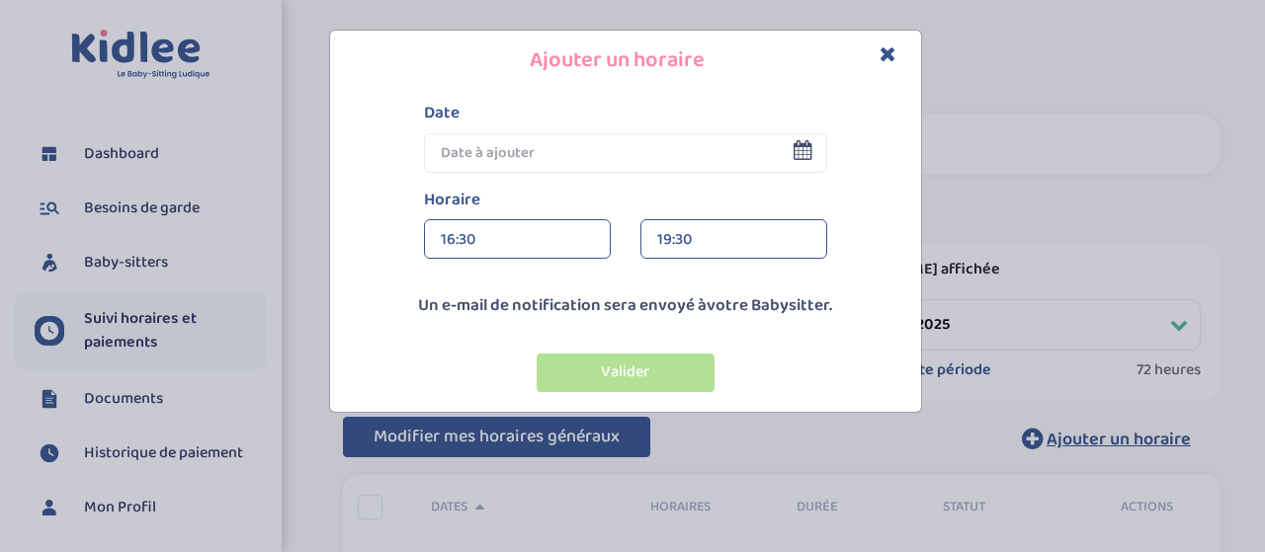
click at [813, 153] on input "text" at bounding box center [625, 153] width 403 height 40
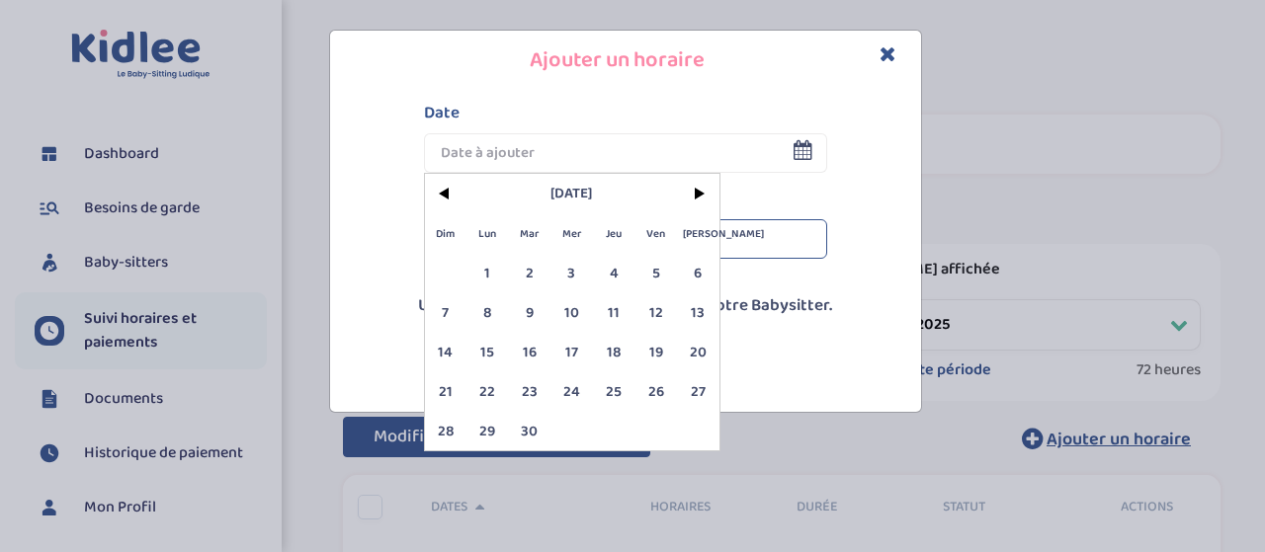
click at [885, 56] on icon "Close" at bounding box center [887, 53] width 17 height 21
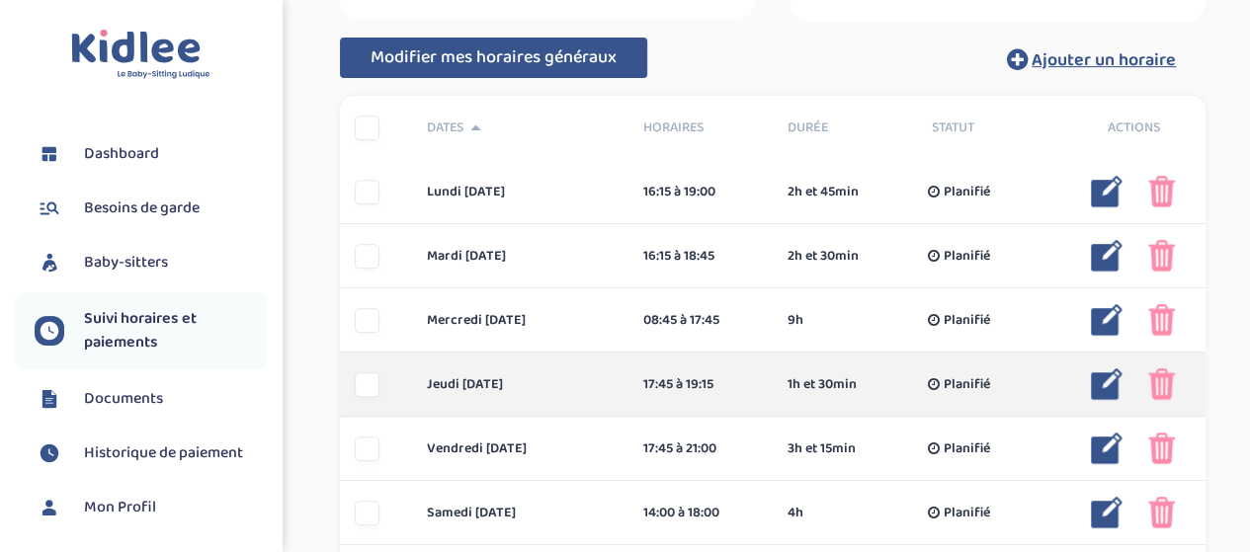
scroll to position [395, 0]
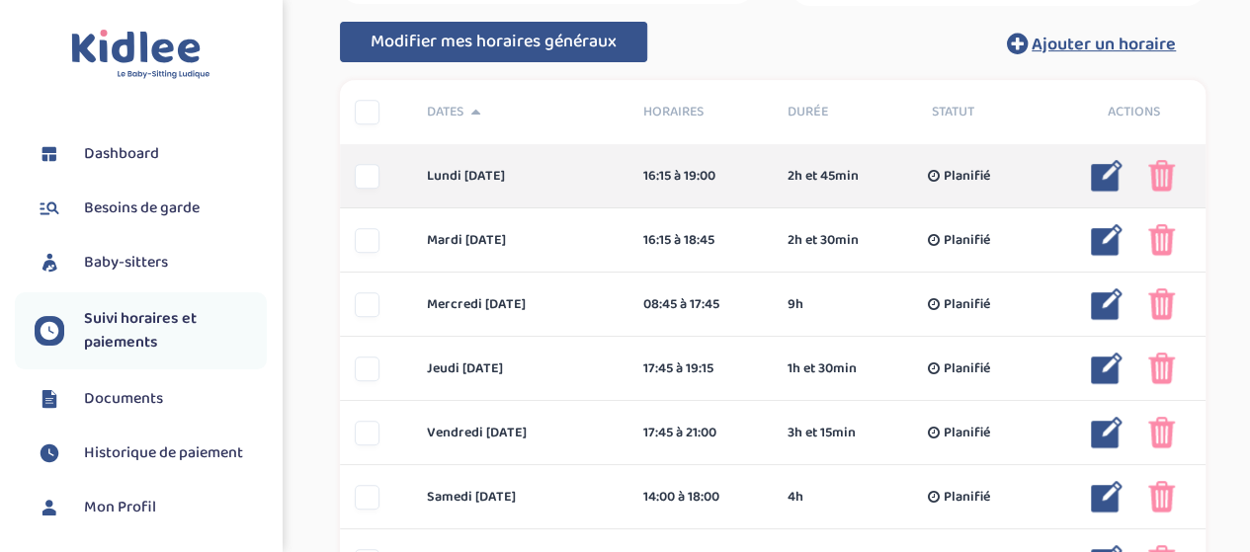
click at [371, 180] on div at bounding box center [367, 176] width 25 height 25
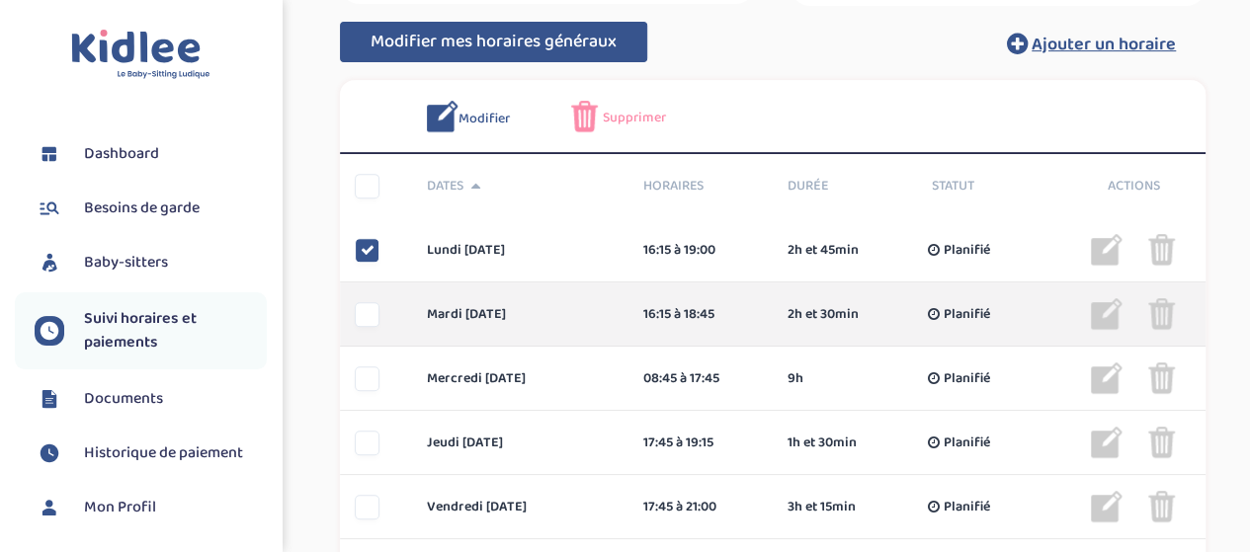
click at [358, 317] on div at bounding box center [367, 314] width 25 height 25
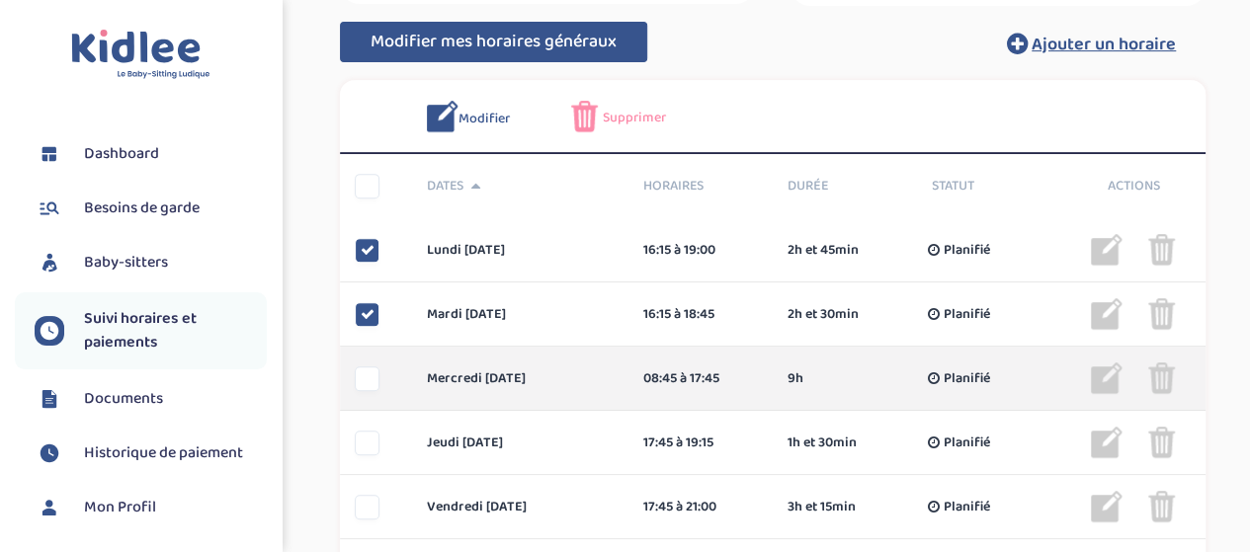
click at [362, 385] on div at bounding box center [367, 379] width 25 height 25
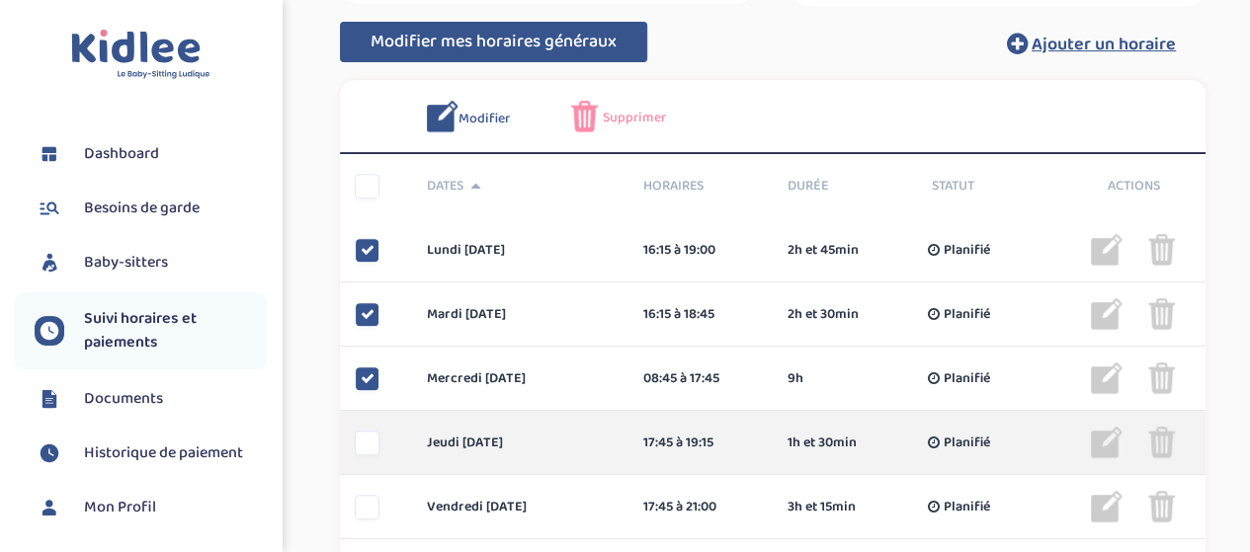
click at [366, 453] on div at bounding box center [367, 443] width 25 height 25
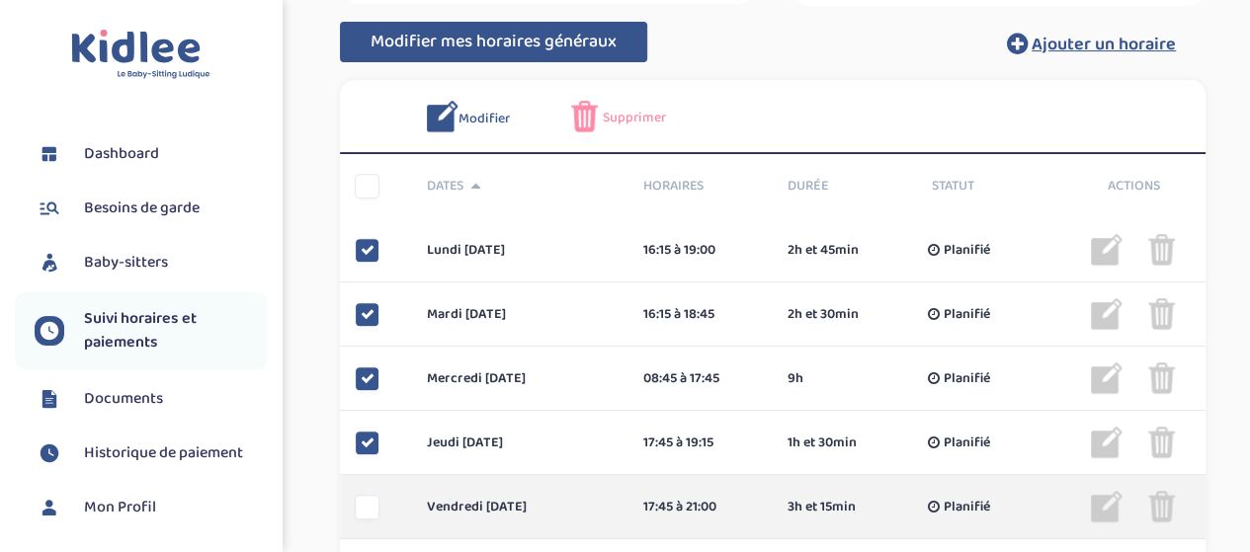
drag, startPoint x: 371, startPoint y: 504, endPoint x: 464, endPoint y: 504, distance: 93.9
click at [371, 505] on div at bounding box center [367, 507] width 25 height 25
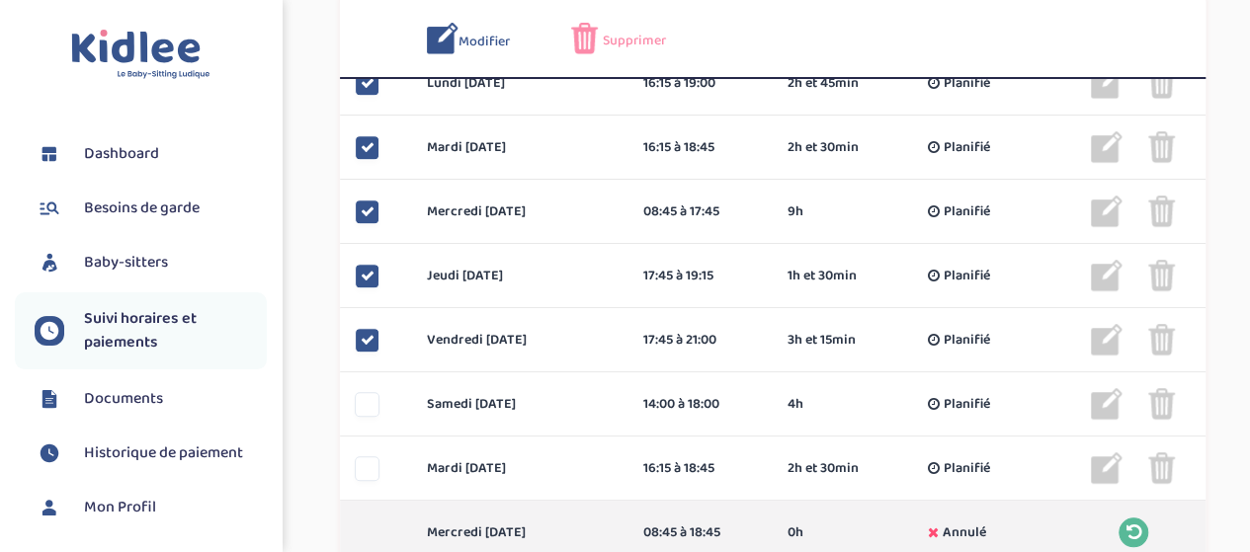
scroll to position [593, 0]
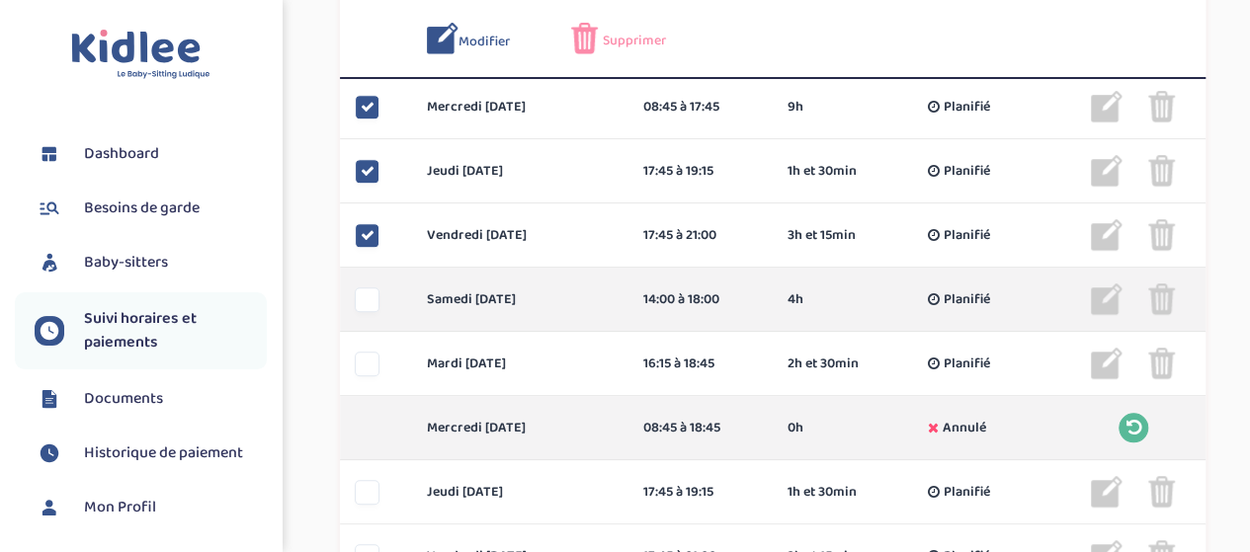
click at [364, 305] on div at bounding box center [367, 300] width 25 height 25
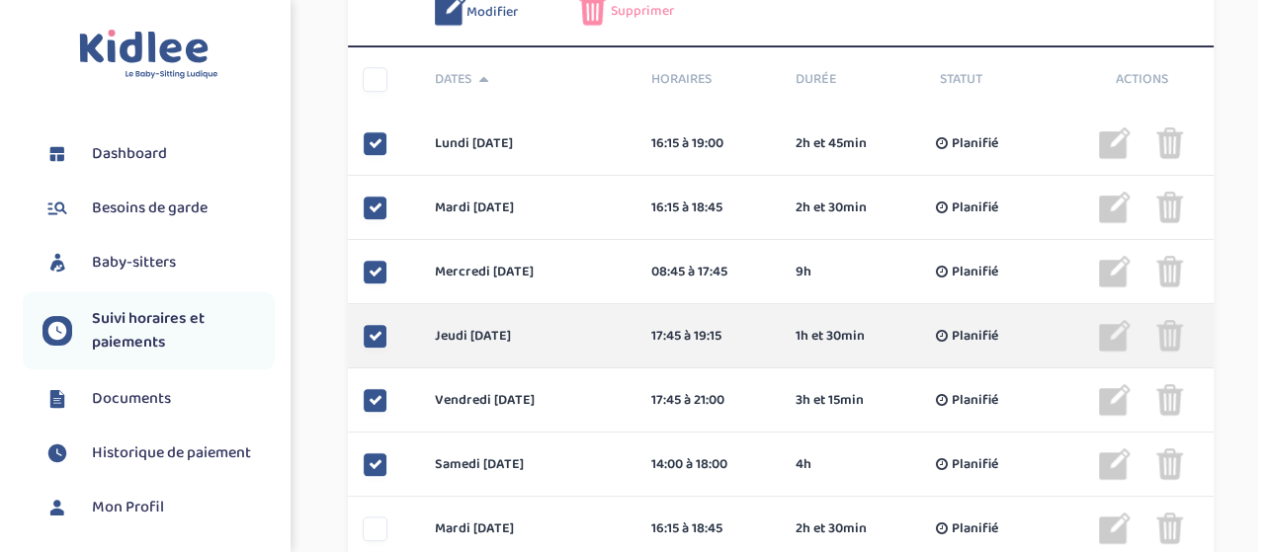
scroll to position [461, 0]
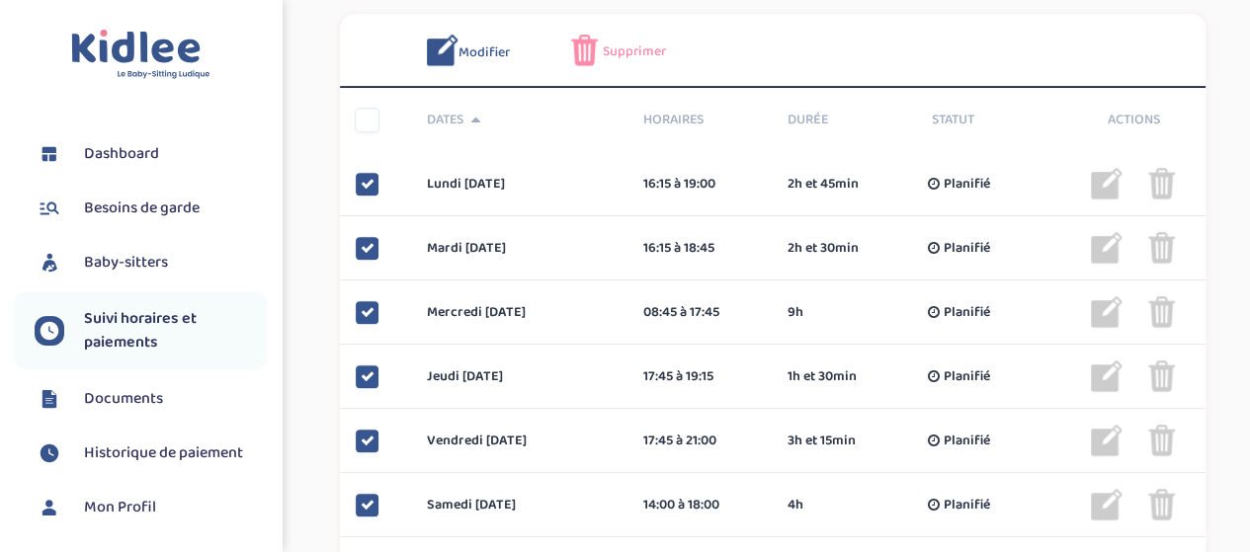
click at [613, 53] on span "Supprimer" at bounding box center [634, 51] width 63 height 21
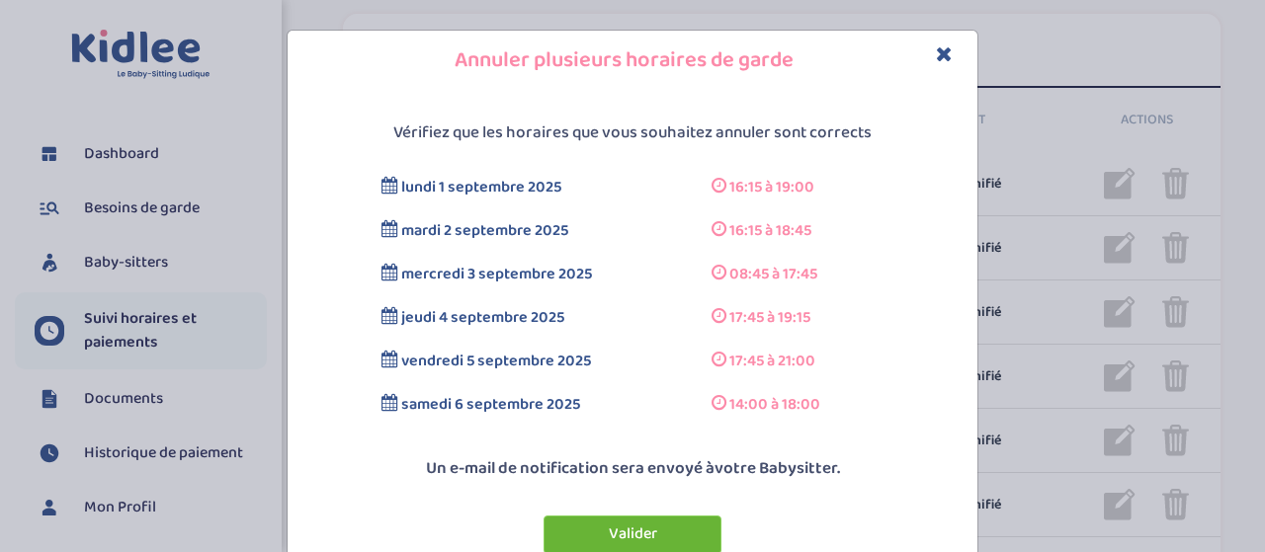
click at [619, 531] on button "Valider" at bounding box center [632, 535] width 178 height 39
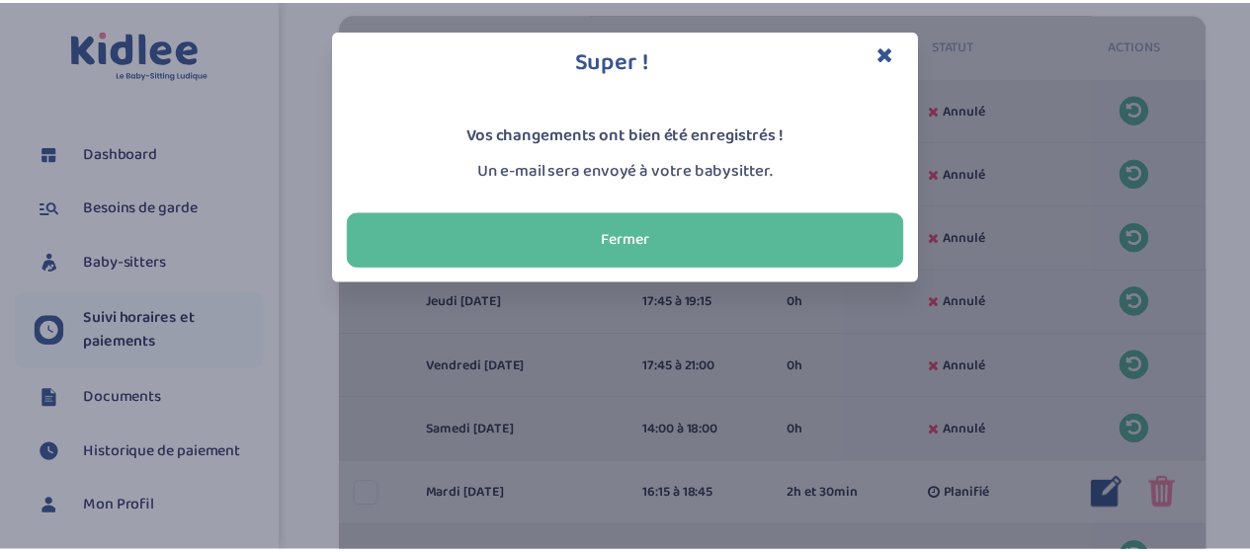
scroll to position [387, 0]
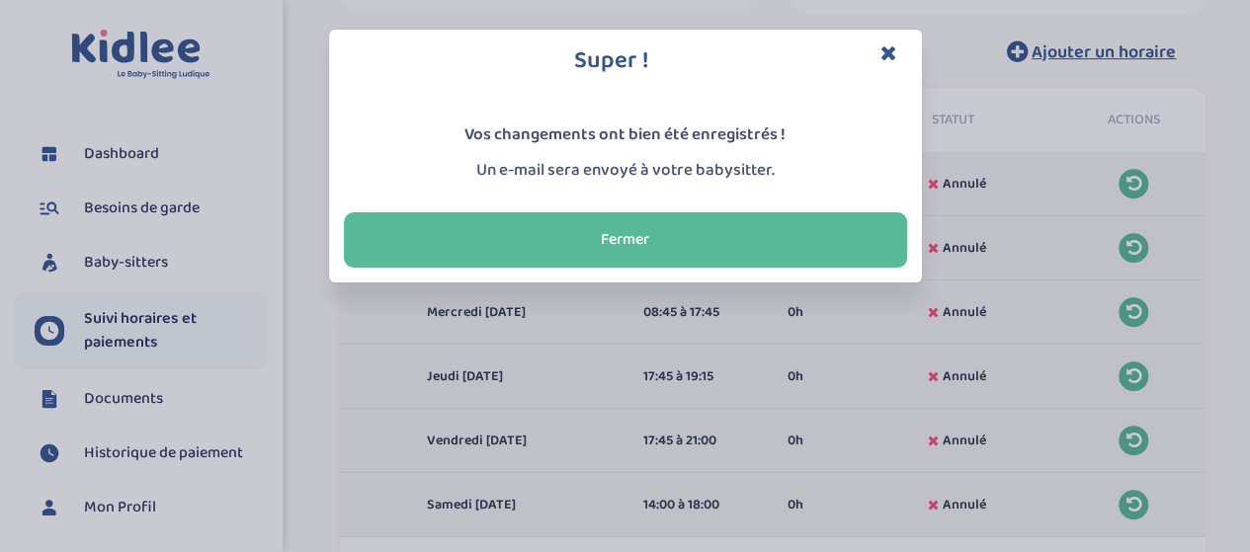
drag, startPoint x: 676, startPoint y: 238, endPoint x: 671, endPoint y: 253, distance: 15.6
click at [673, 246] on button "Fermer" at bounding box center [625, 239] width 563 height 55
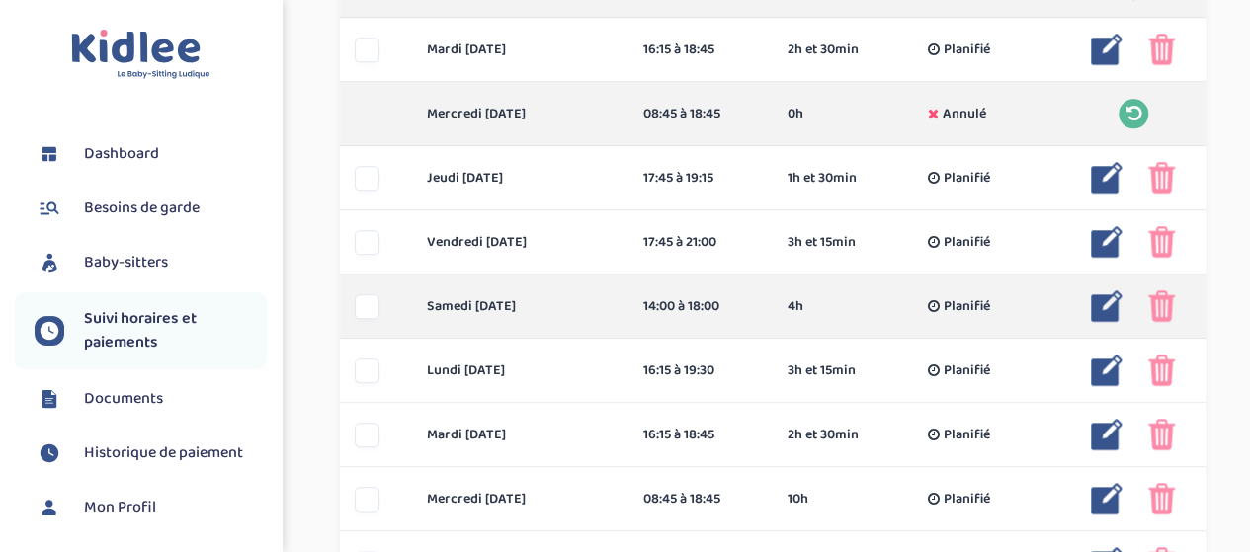
scroll to position [1079, 0]
